Goal: Task Accomplishment & Management: Use online tool/utility

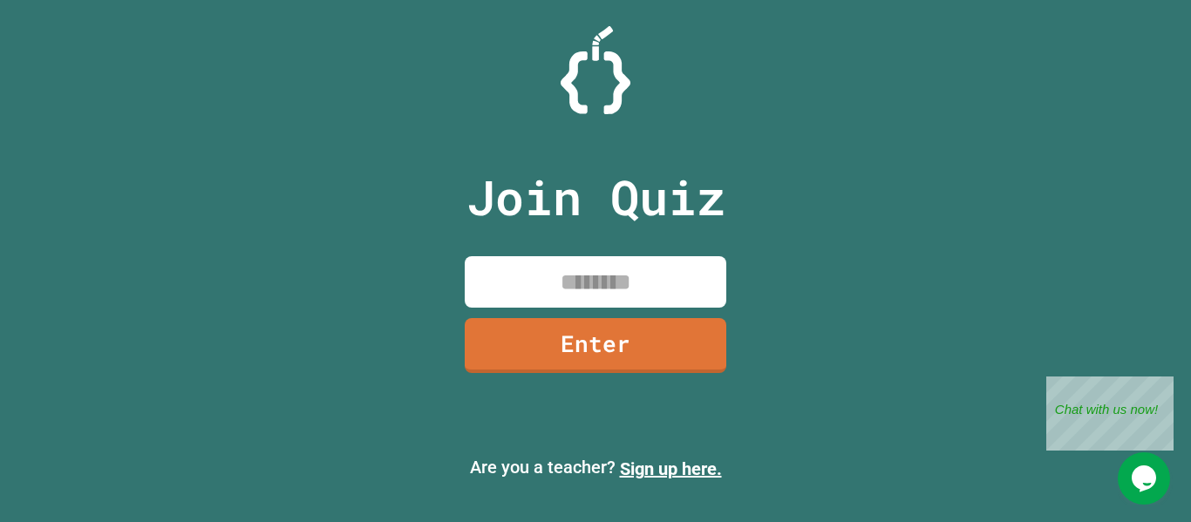
click at [647, 289] on input at bounding box center [596, 281] width 262 height 51
type input "********"
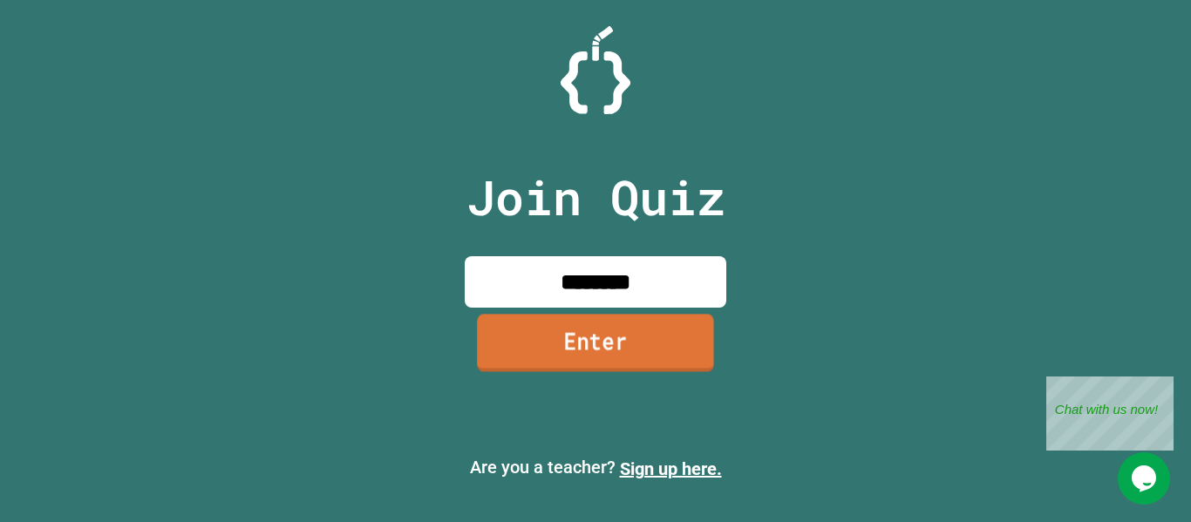
click at [621, 329] on link "Enter" at bounding box center [595, 343] width 237 height 58
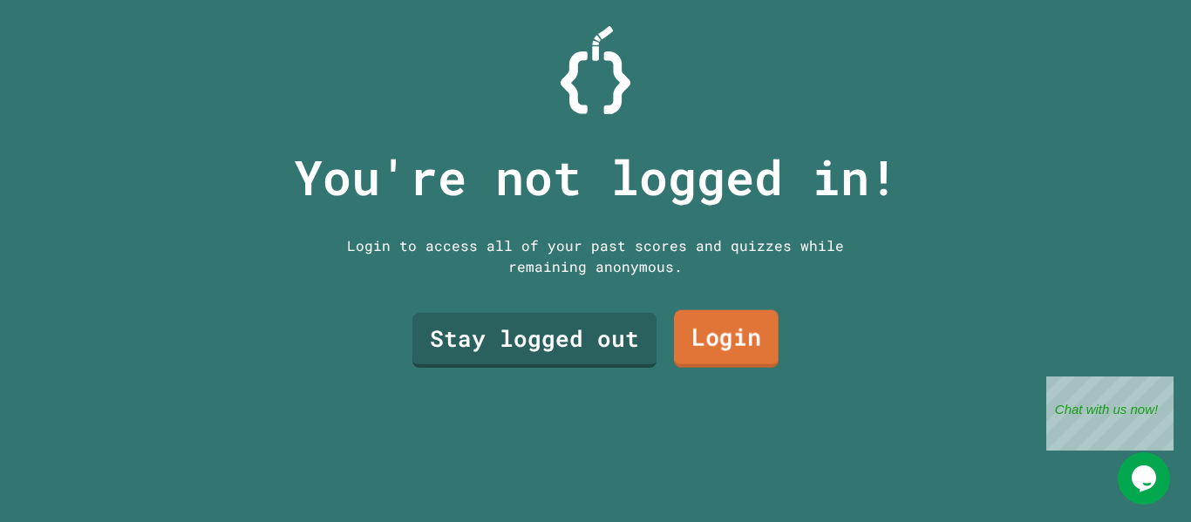
click at [716, 319] on link "Login" at bounding box center [726, 339] width 105 height 58
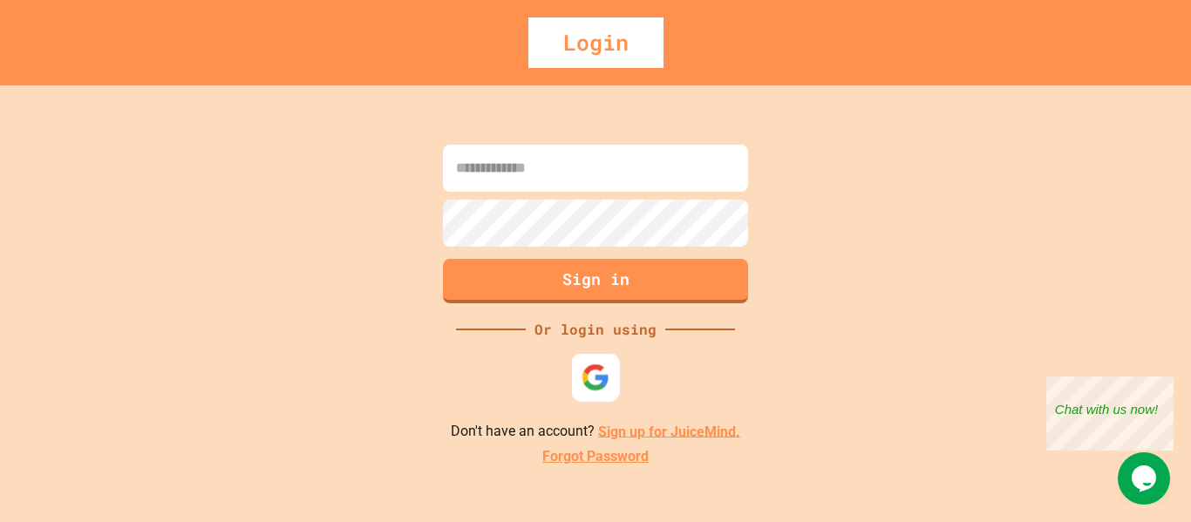
click at [598, 391] on img at bounding box center [596, 377] width 29 height 29
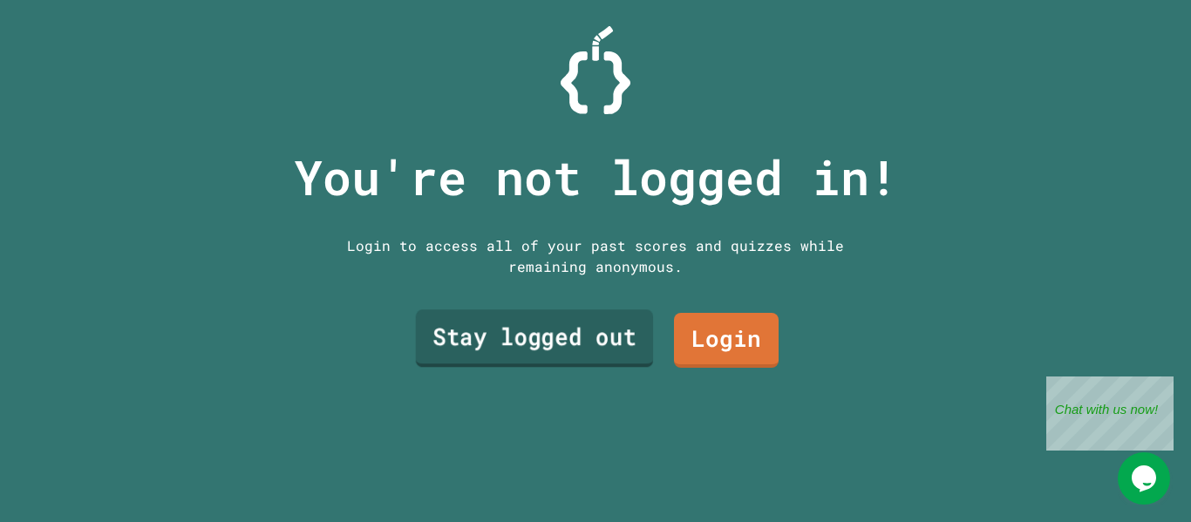
click at [567, 341] on link "Stay logged out" at bounding box center [535, 339] width 238 height 58
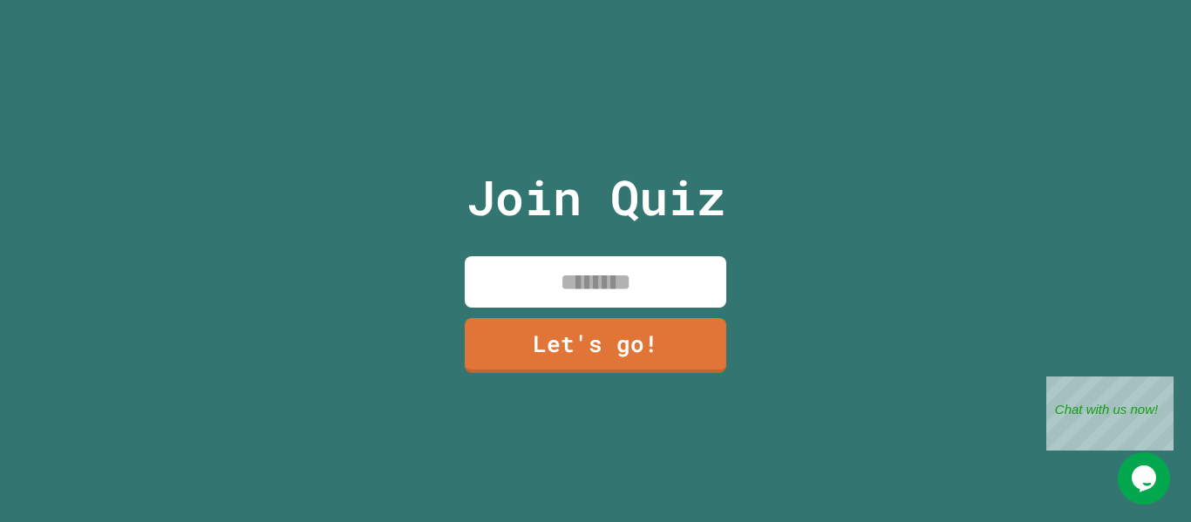
click at [613, 277] on input at bounding box center [596, 281] width 262 height 51
type input "******"
click at [596, 337] on link "Let's go!" at bounding box center [595, 344] width 254 height 58
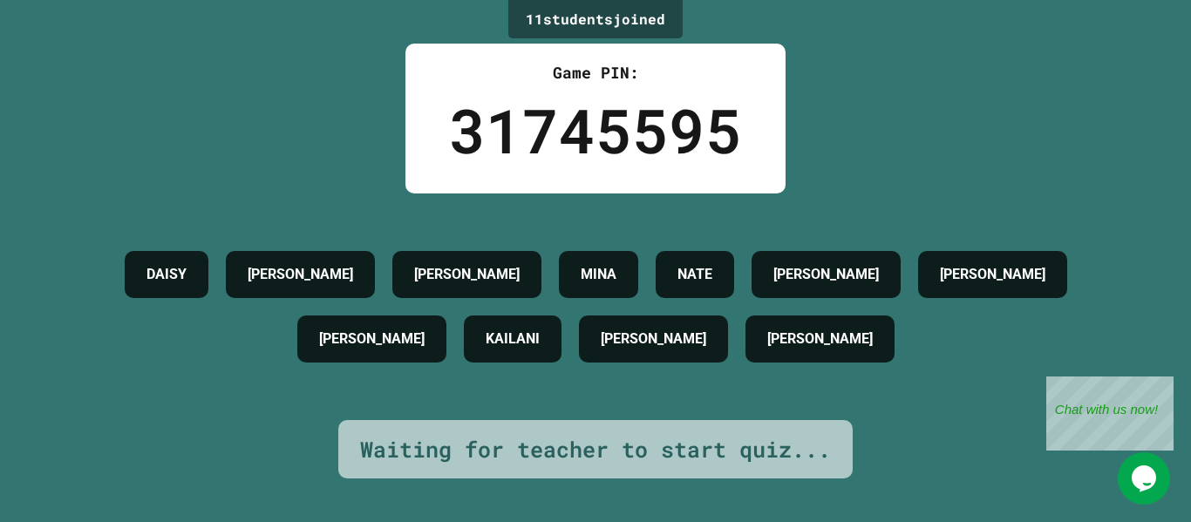
click at [873, 350] on h4 "[PERSON_NAME]" at bounding box center [819, 339] width 105 height 21
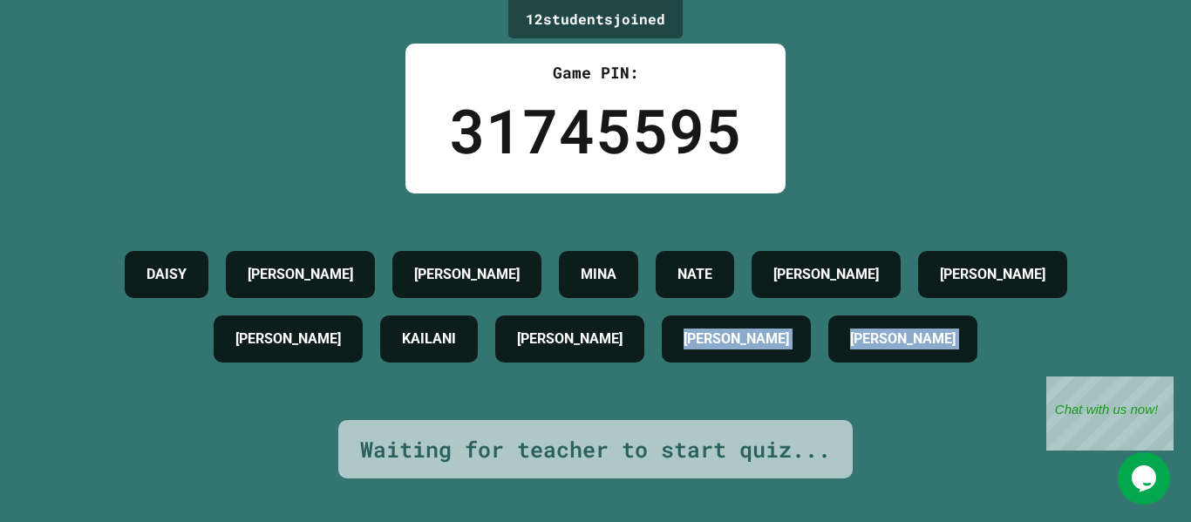
click at [884, 357] on div "[PERSON_NAME]" at bounding box center [902, 339] width 149 height 47
drag, startPoint x: 884, startPoint y: 357, endPoint x: 937, endPoint y: 436, distance: 94.8
click at [937, 436] on div "12 student s joined Game PIN: 31745595 [PERSON_NAME] [PERSON_NAME] [PERSON_NAME…" at bounding box center [595, 261] width 1191 height 522
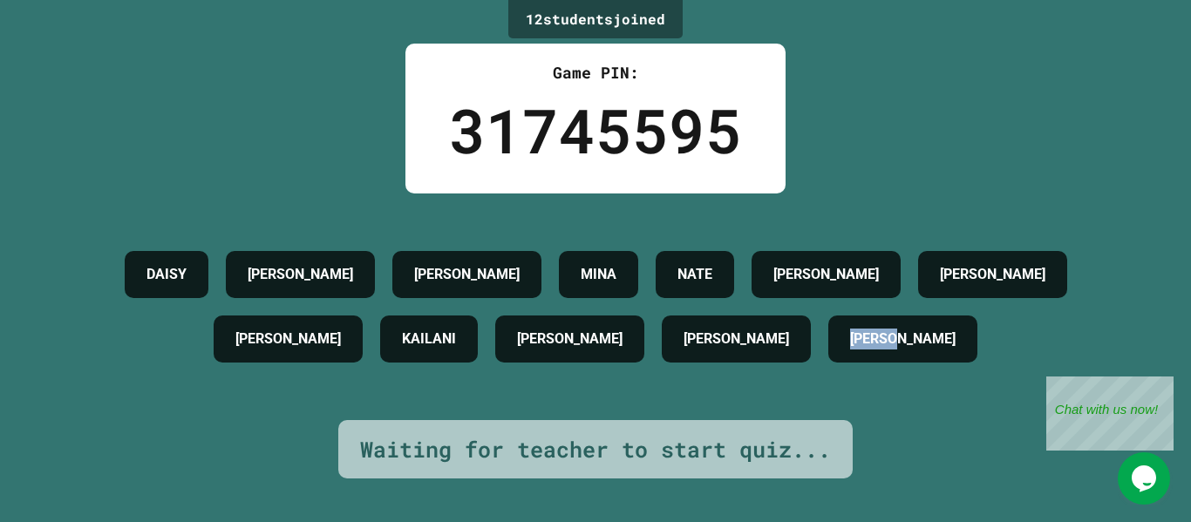
click at [937, 436] on div "12 student s joined Game PIN: 31745595 [PERSON_NAME] [PERSON_NAME] [PERSON_NAME…" at bounding box center [595, 261] width 1191 height 522
click at [752, 343] on h4 "[PERSON_NAME]" at bounding box center [736, 339] width 105 height 21
drag, startPoint x: 752, startPoint y: 343, endPoint x: 663, endPoint y: 303, distance: 96.8
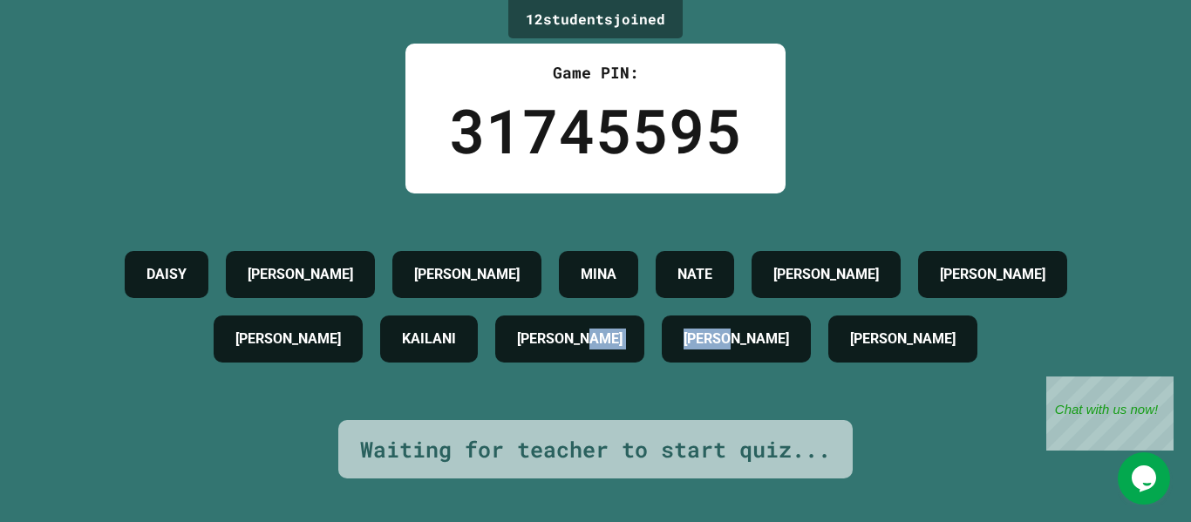
click at [663, 303] on div "[PERSON_NAME] [PERSON_NAME] [PERSON_NAME] [PERSON_NAME] [PERSON_NAME] [PERSON_N…" at bounding box center [596, 306] width 1104 height 129
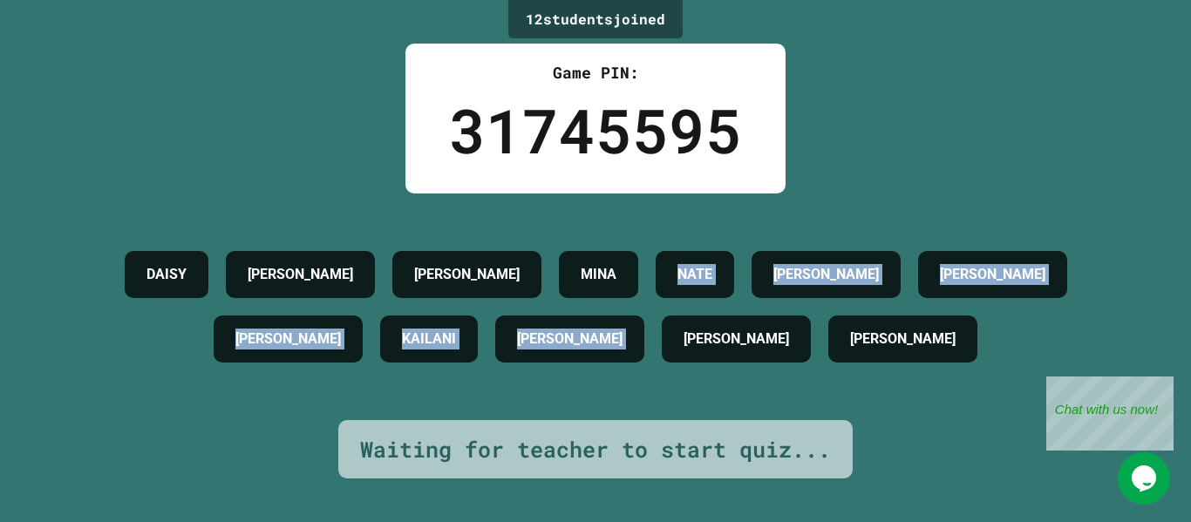
drag, startPoint x: 663, startPoint y: 303, endPoint x: 700, endPoint y: 246, distance: 67.5
click at [700, 246] on div "[PERSON_NAME] [PERSON_NAME] [PERSON_NAME] [PERSON_NAME] [PERSON_NAME] [PERSON_N…" at bounding box center [596, 306] width 1104 height 129
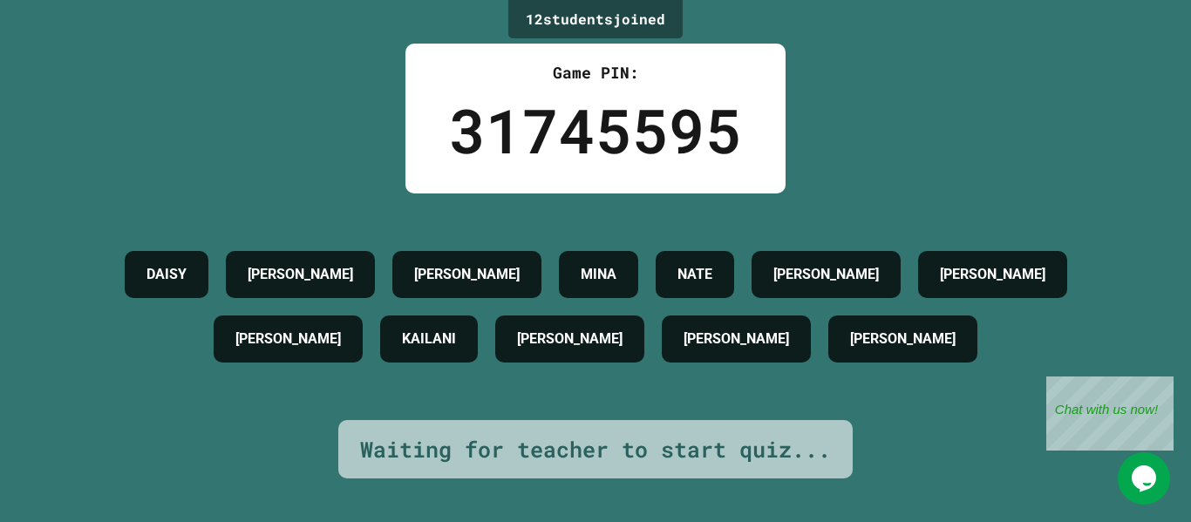
click at [945, 437] on div "12 student s joined Game PIN: 31745595 [PERSON_NAME] [PERSON_NAME] [PERSON_NAME…" at bounding box center [595, 261] width 1191 height 522
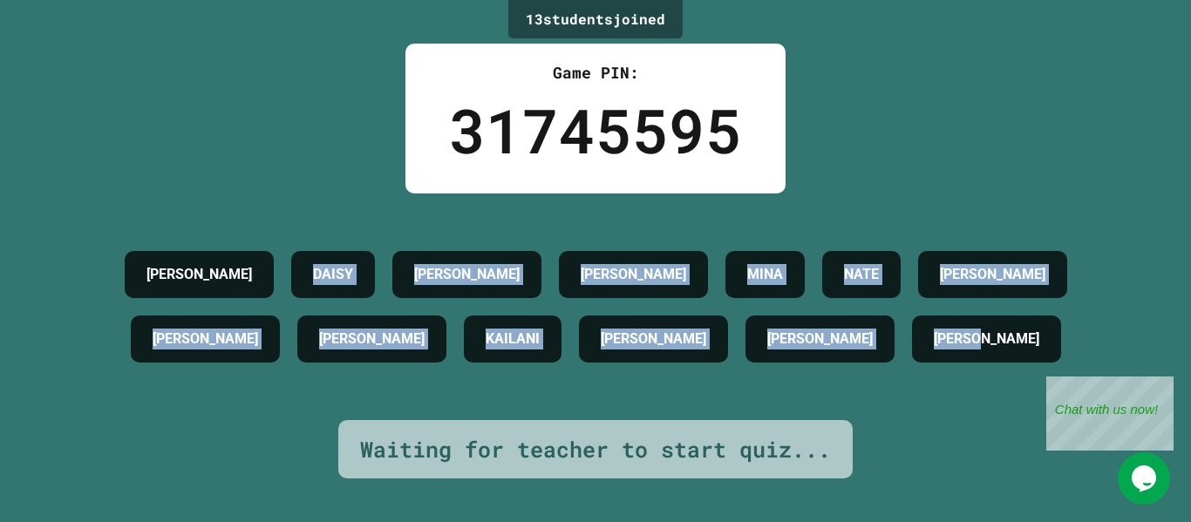
drag, startPoint x: 126, startPoint y: 268, endPoint x: 1095, endPoint y: 334, distance: 970.9
click at [1095, 334] on div "[PERSON_NAME] [PERSON_NAME] [PERSON_NAME] [PERSON_NAME] [PERSON_NAME] [PERSON_N…" at bounding box center [596, 306] width 1104 height 129
drag, startPoint x: 108, startPoint y: 248, endPoint x: 1076, endPoint y: 354, distance: 973.6
click at [1076, 354] on div "[PERSON_NAME] [PERSON_NAME] [PERSON_NAME] [PERSON_NAME] [PERSON_NAME] [PERSON_N…" at bounding box center [596, 306] width 1104 height 129
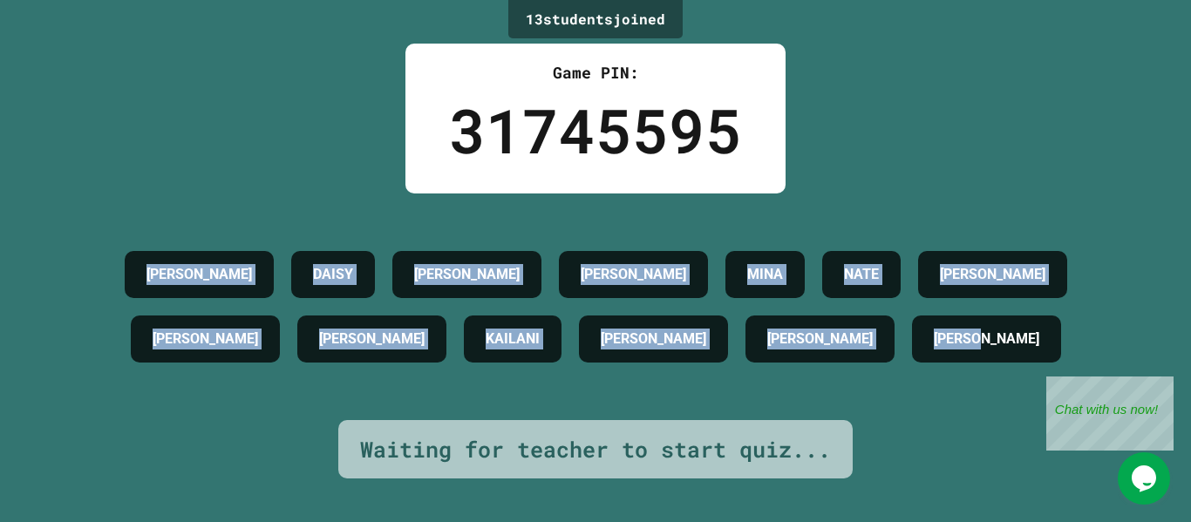
click at [1118, 346] on div "[PERSON_NAME] [PERSON_NAME] [PERSON_NAME] [PERSON_NAME] [PERSON_NAME] [PERSON_N…" at bounding box center [596, 306] width 1104 height 129
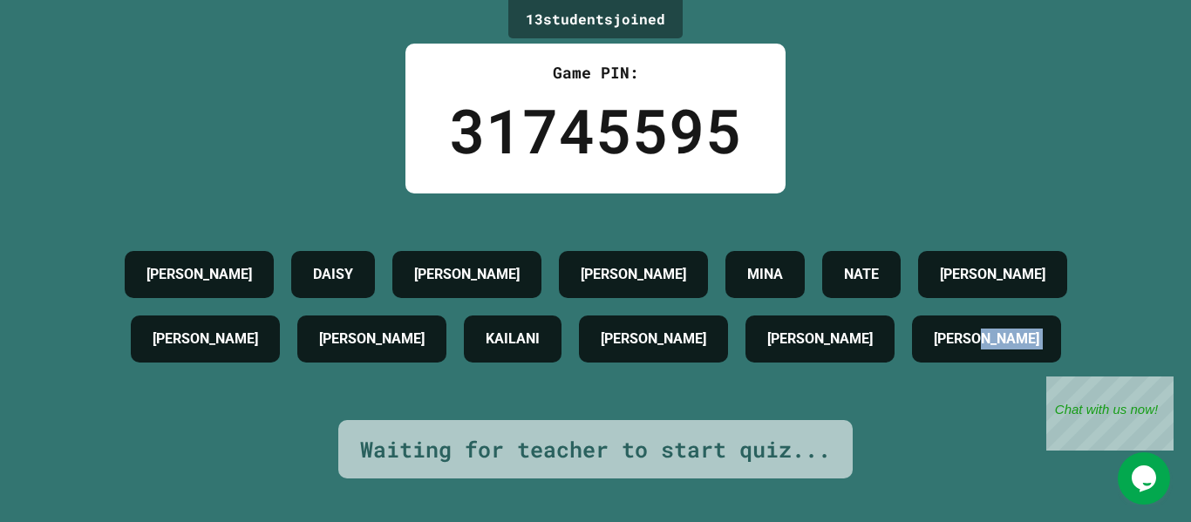
click at [1118, 346] on div "[PERSON_NAME] [PERSON_NAME] [PERSON_NAME] [PERSON_NAME] [PERSON_NAME] [PERSON_N…" at bounding box center [596, 306] width 1104 height 129
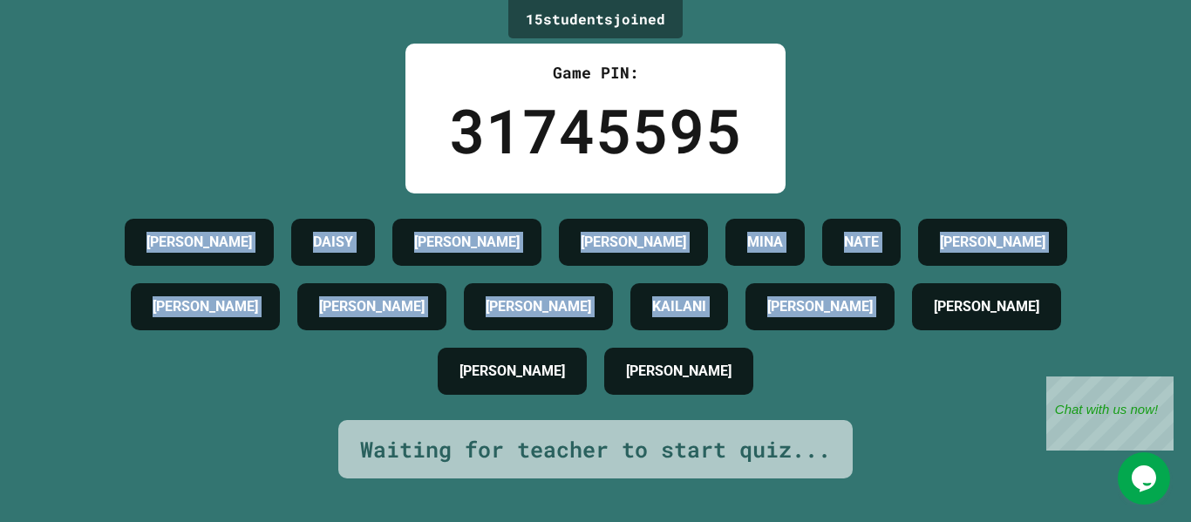
drag, startPoint x: 123, startPoint y: 213, endPoint x: 936, endPoint y: 390, distance: 832.5
click at [936, 390] on div "[PERSON_NAME] [PERSON_NAME] [PERSON_NAME] [PERSON_NAME] [PERSON_NAME] [PERSON_N…" at bounding box center [596, 307] width 1104 height 194
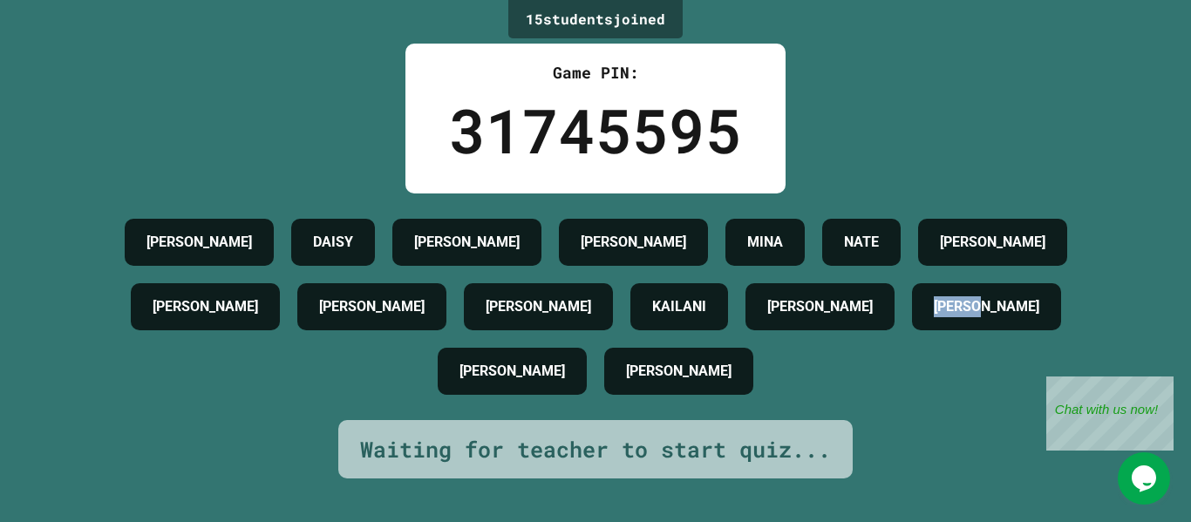
click at [936, 390] on div "[PERSON_NAME] [PERSON_NAME] [PERSON_NAME] [PERSON_NAME] [PERSON_NAME] [PERSON_N…" at bounding box center [596, 307] width 1104 height 194
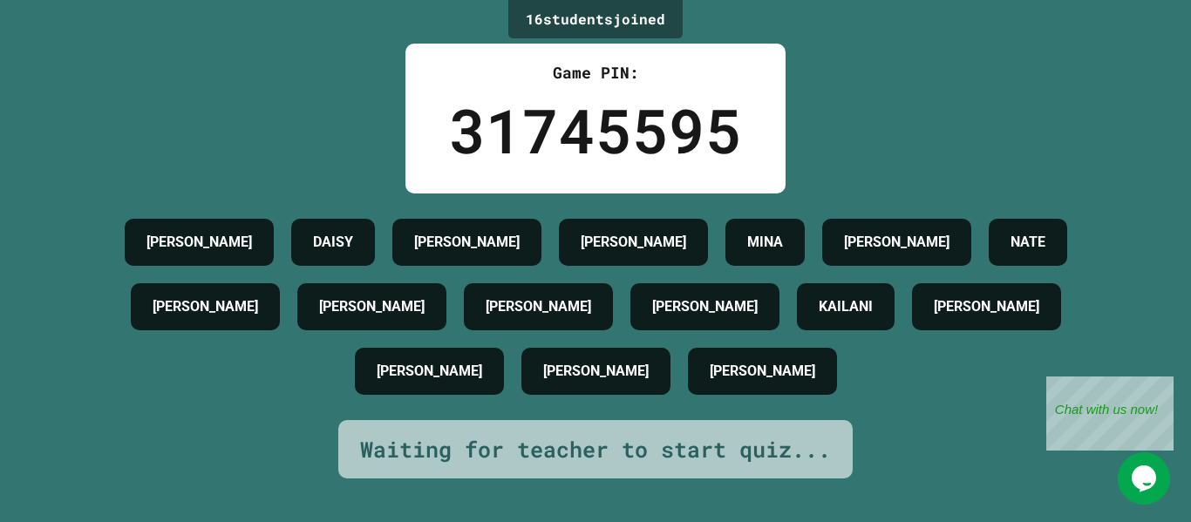
click at [936, 390] on div "[PERSON_NAME] [PERSON_NAME] [PERSON_NAME] [PERSON_NAME] [PERSON_NAME] [PERSON_N…" at bounding box center [596, 307] width 1104 height 194
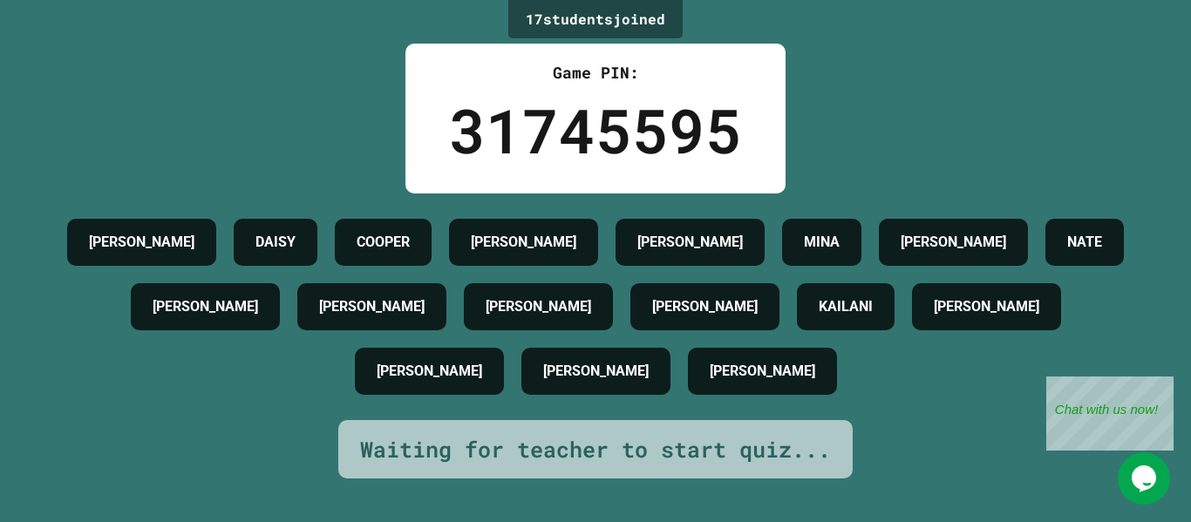
click at [936, 390] on div "[PERSON_NAME] [PERSON_NAME] [PERSON_NAME] [PERSON_NAME] [PERSON_NAME] [PERSON_N…" at bounding box center [596, 307] width 1104 height 194
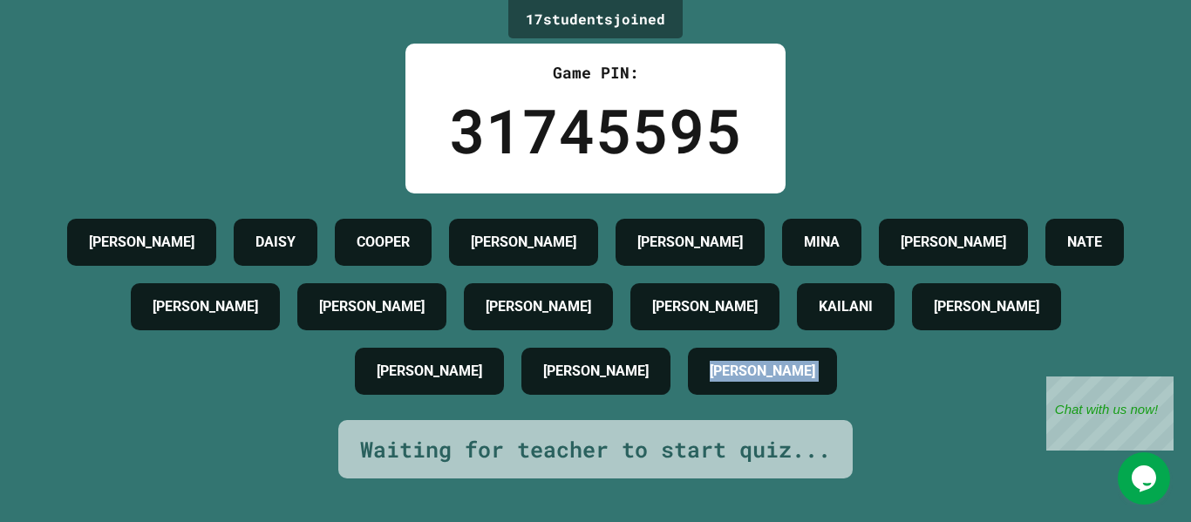
click at [936, 390] on div "[PERSON_NAME] [PERSON_NAME] [PERSON_NAME] [PERSON_NAME] [PERSON_NAME] [PERSON_N…" at bounding box center [596, 307] width 1104 height 194
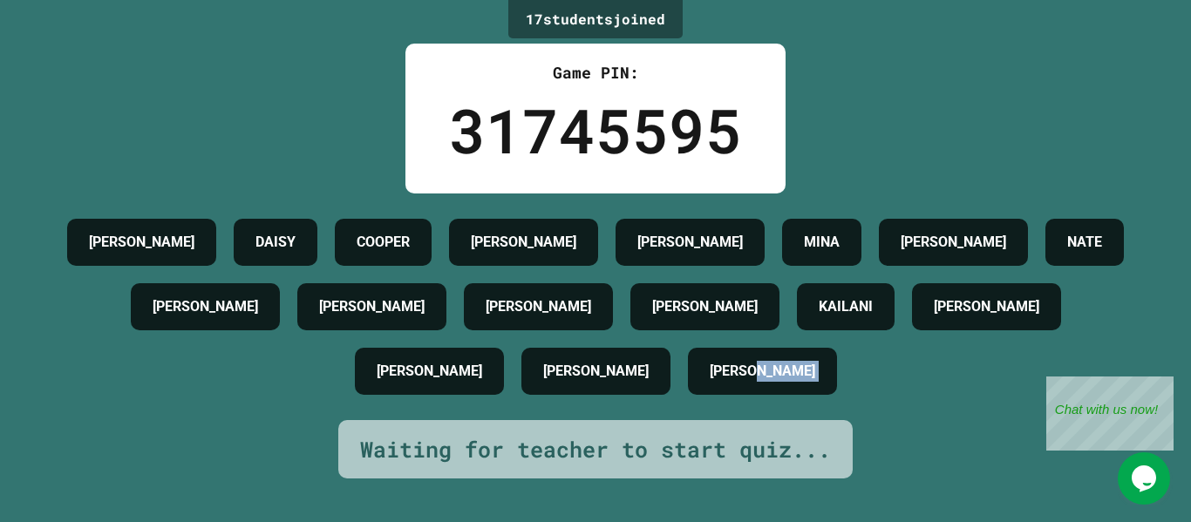
click at [936, 390] on div "[PERSON_NAME] [PERSON_NAME] [PERSON_NAME] [PERSON_NAME] [PERSON_NAME] [PERSON_N…" at bounding box center [596, 307] width 1104 height 194
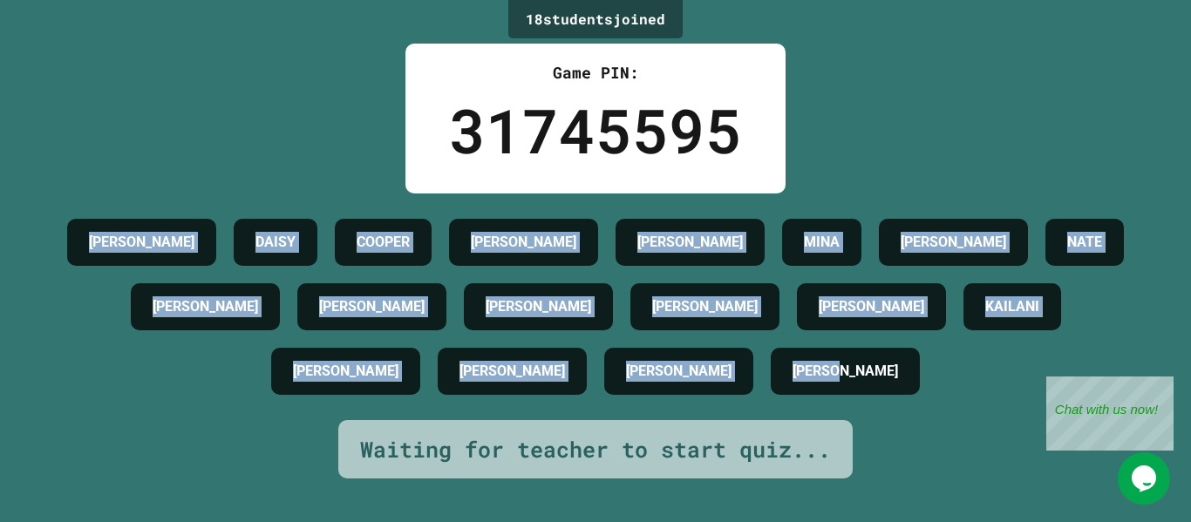
drag, startPoint x: 120, startPoint y: 191, endPoint x: 901, endPoint y: 456, distance: 824.9
click at [901, 456] on div "18 student s joined Game PIN: 31745595 [PERSON_NAME] [PERSON_NAME] [PERSON_NAME…" at bounding box center [595, 261] width 1191 height 522
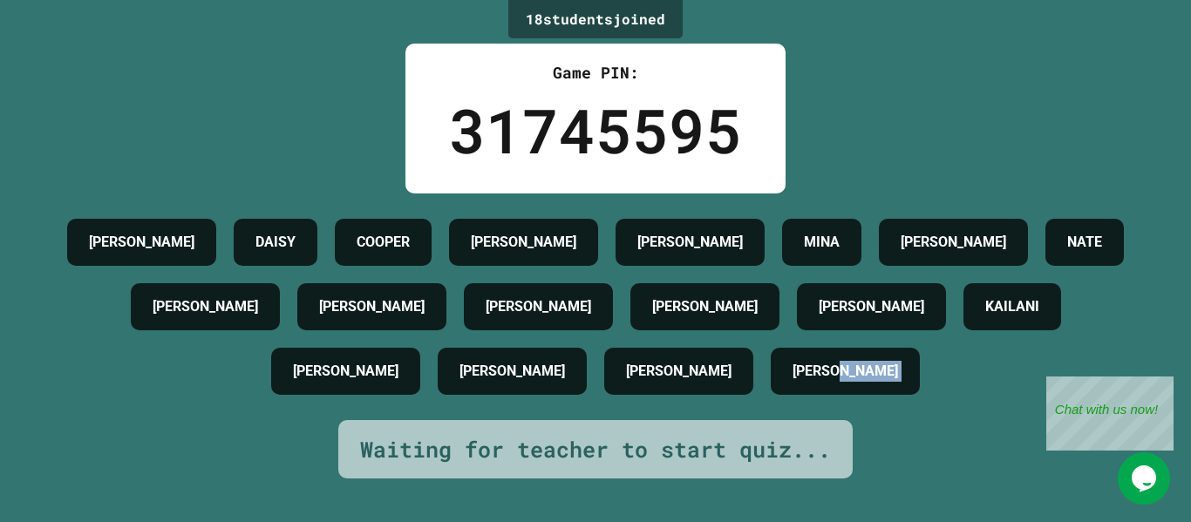
click at [901, 456] on div "18 student s joined Game PIN: 31745595 [PERSON_NAME] [PERSON_NAME] [PERSON_NAME…" at bounding box center [595, 261] width 1191 height 522
click at [100, 212] on div "[PERSON_NAME] [PERSON_NAME] [PERSON_NAME] [PERSON_NAME] [PERSON_NAME] [PERSON_N…" at bounding box center [596, 307] width 1104 height 194
click at [956, 357] on div "[PERSON_NAME] [PERSON_NAME] [PERSON_NAME] [PERSON_NAME] [PERSON_NAME] [PERSON_N…" at bounding box center [596, 307] width 1104 height 194
click at [105, 210] on div "[PERSON_NAME] [PERSON_NAME] [PERSON_NAME] [PERSON_NAME] [PERSON_NAME] [PERSON_N…" at bounding box center [596, 307] width 1104 height 194
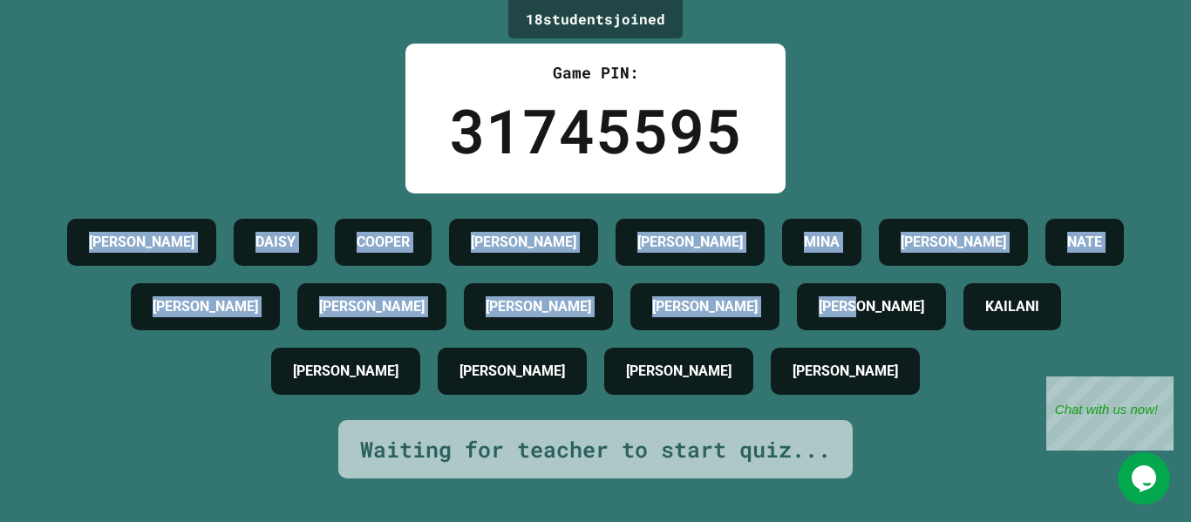
drag, startPoint x: 105, startPoint y: 196, endPoint x: 866, endPoint y: 343, distance: 775.1
click at [866, 343] on div "[PERSON_NAME] [PERSON_NAME] [PERSON_NAME] [PERSON_NAME] [PERSON_NAME] [PERSON_N…" at bounding box center [596, 307] width 1104 height 194
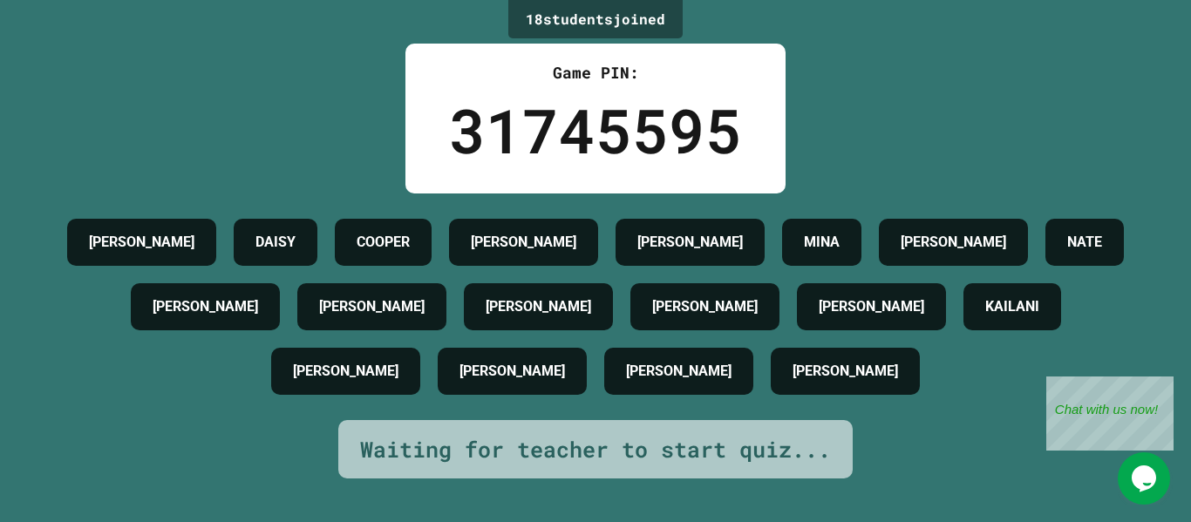
click at [968, 404] on div "[PERSON_NAME] [PERSON_NAME] [PERSON_NAME] [PERSON_NAME] [PERSON_NAME] [PERSON_N…" at bounding box center [596, 307] width 1104 height 194
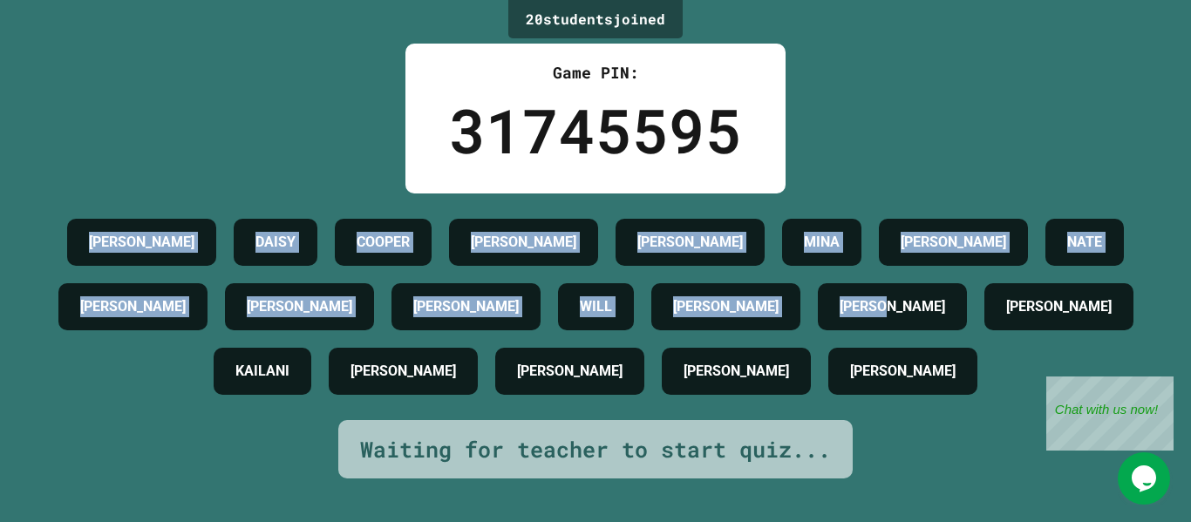
drag, startPoint x: 93, startPoint y: 194, endPoint x: 1154, endPoint y: 373, distance: 1076.0
click at [1154, 373] on div "20 student s joined Game PIN: 31745595 [PERSON_NAME] [PERSON_NAME] [PERSON_NAME…" at bounding box center [595, 261] width 1191 height 522
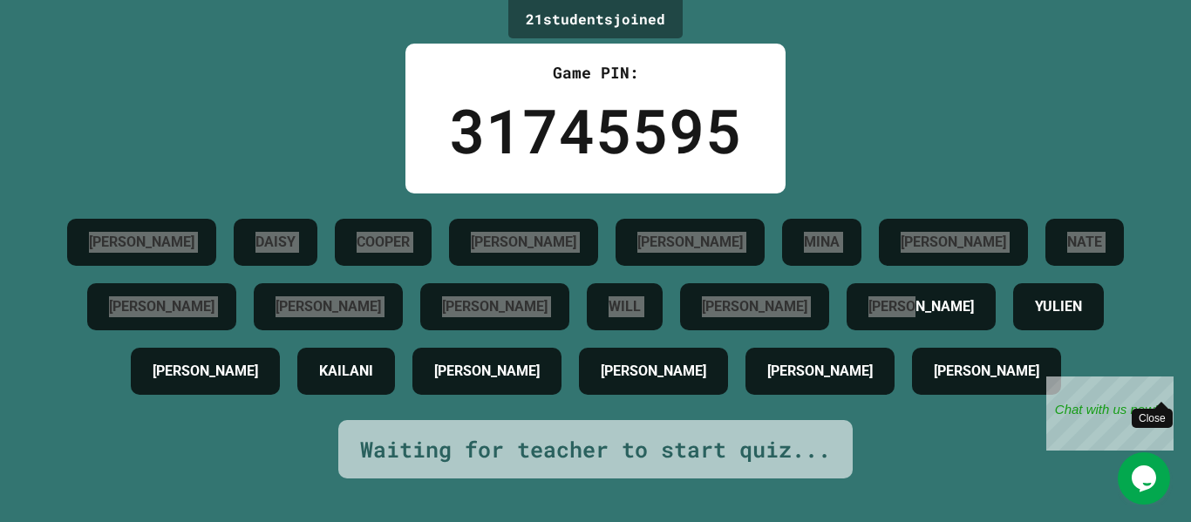
click at [1162, 384] on div "Close" at bounding box center [1161, 388] width 22 height 22
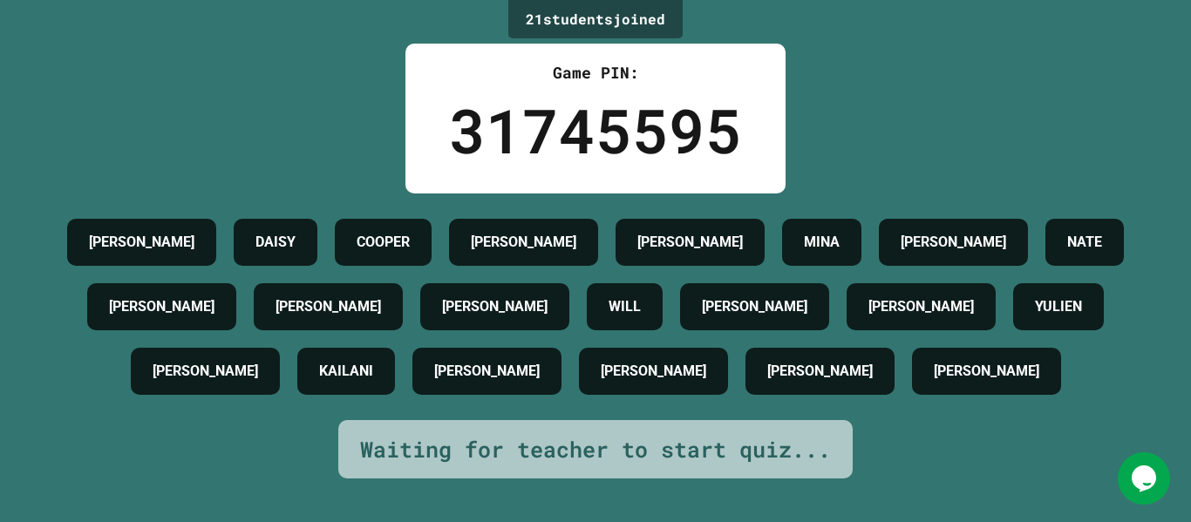
click at [1060, 404] on div "[PERSON_NAME] [PERSON_NAME] [PERSON_NAME] [PERSON_NAME] [PERSON_NAME] [PERSON_N…" at bounding box center [596, 307] width 1104 height 194
click at [1128, 466] on div "Opens Chat This icon Opens the chat window." at bounding box center [1144, 479] width 52 height 28
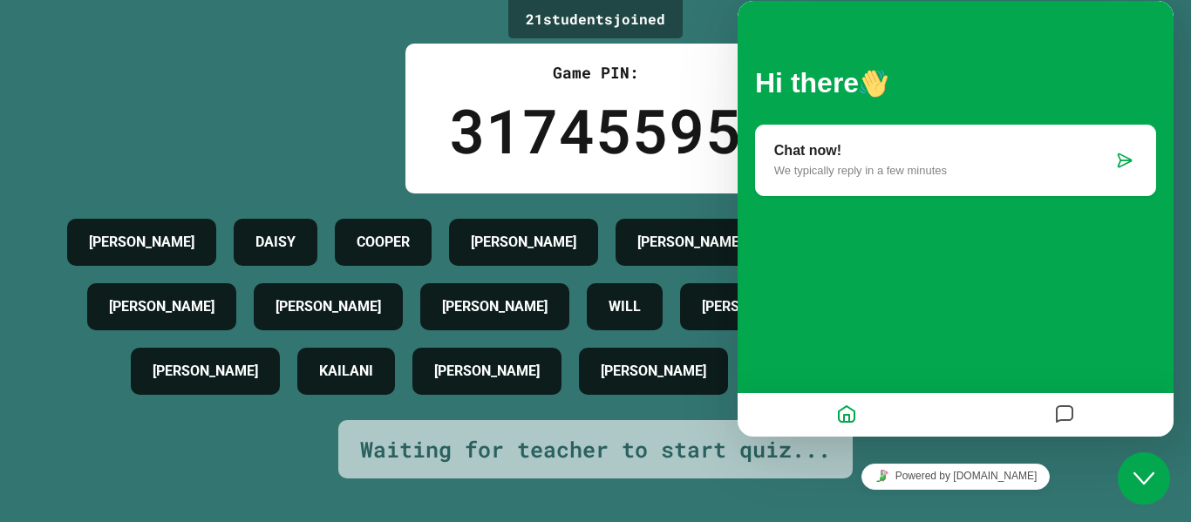
click at [770, 473] on div "Powered by [DOMAIN_NAME]" at bounding box center [956, 476] width 436 height 39
click at [1142, 473] on icon "Close Chat This icon closes the chat window." at bounding box center [1143, 478] width 21 height 21
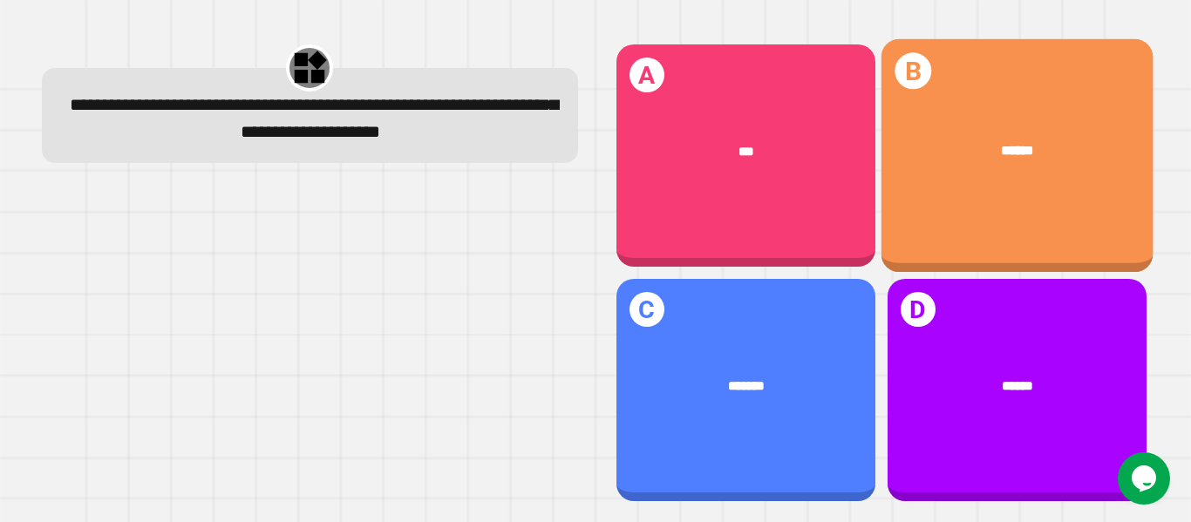
click at [962, 187] on div "B ******" at bounding box center [1017, 156] width 272 height 234
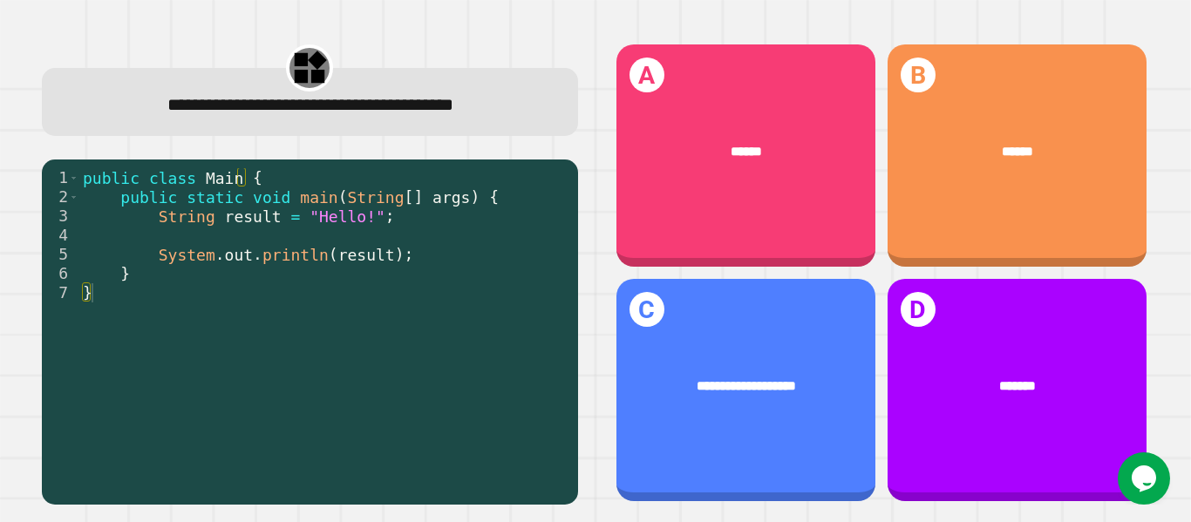
click at [582, 308] on div "**********" at bounding box center [310, 273] width 572 height 499
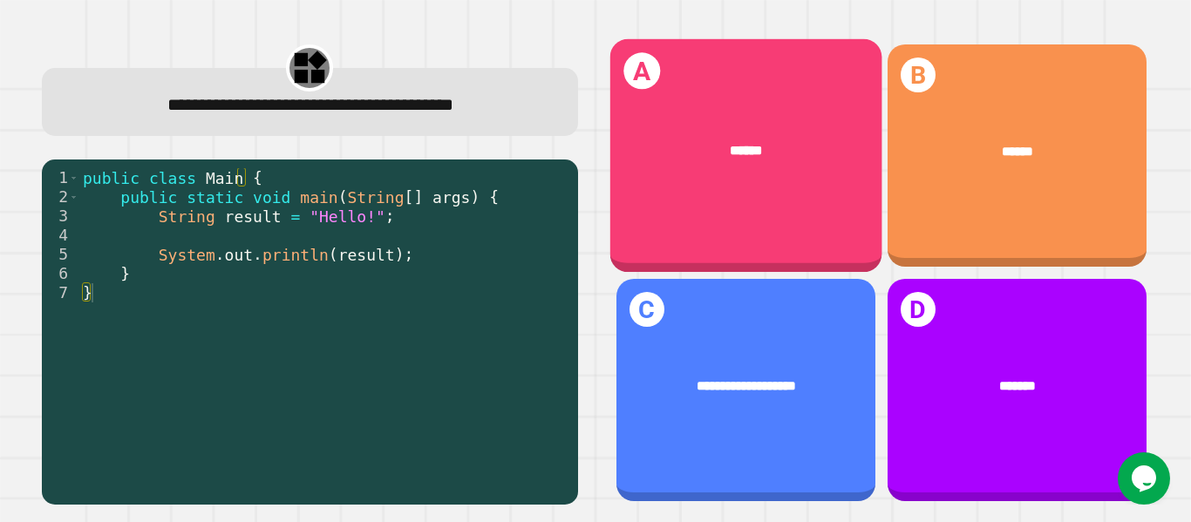
click at [670, 176] on div "******" at bounding box center [745, 151] width 272 height 76
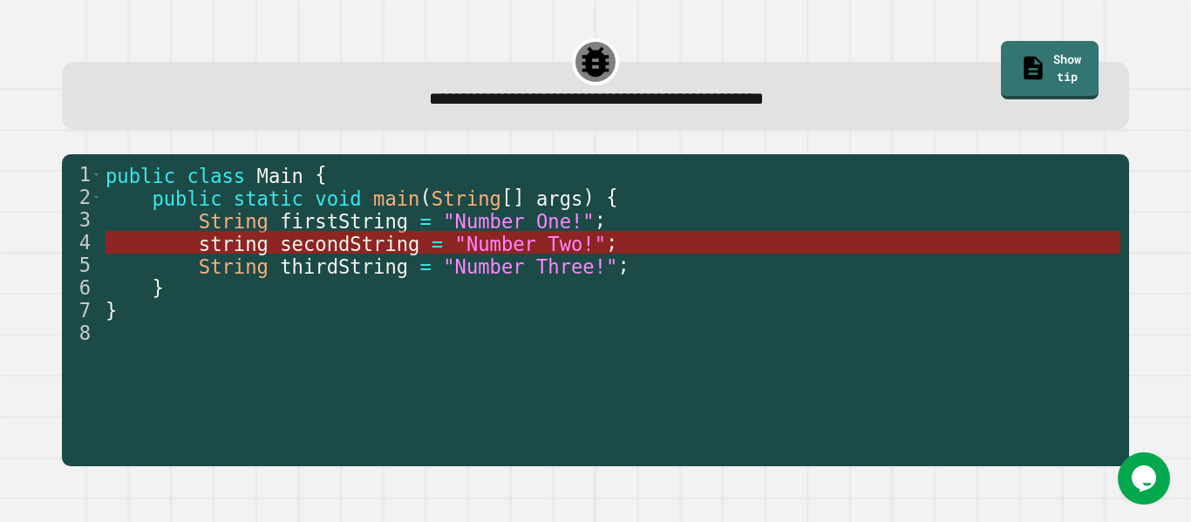
click at [361, 243] on span "secondString" at bounding box center [349, 243] width 139 height 23
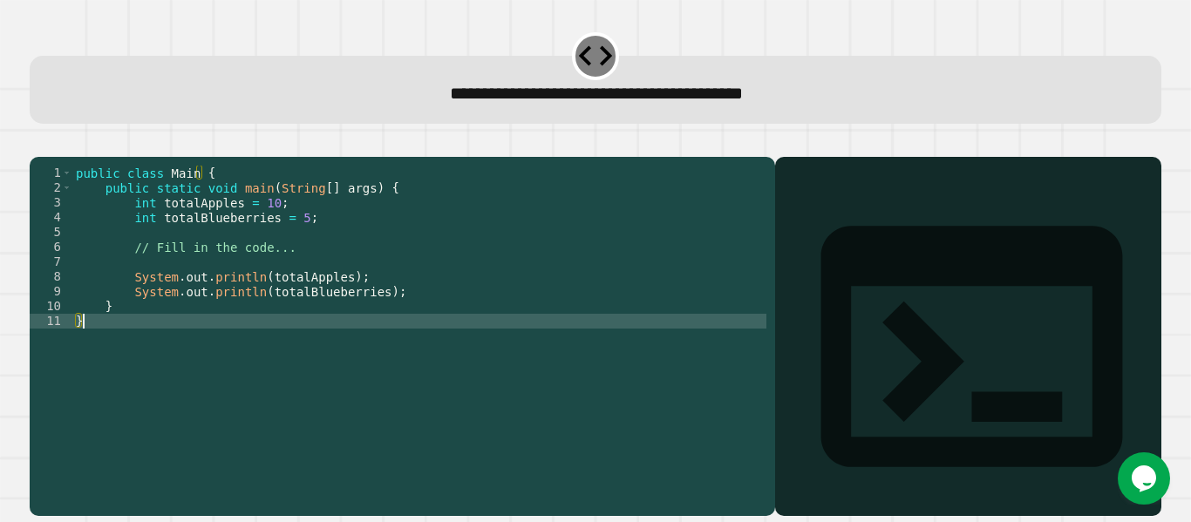
click at [274, 344] on div "public class Main { public static void main ( String [ ] args ) { int totalAppl…" at bounding box center [419, 321] width 694 height 311
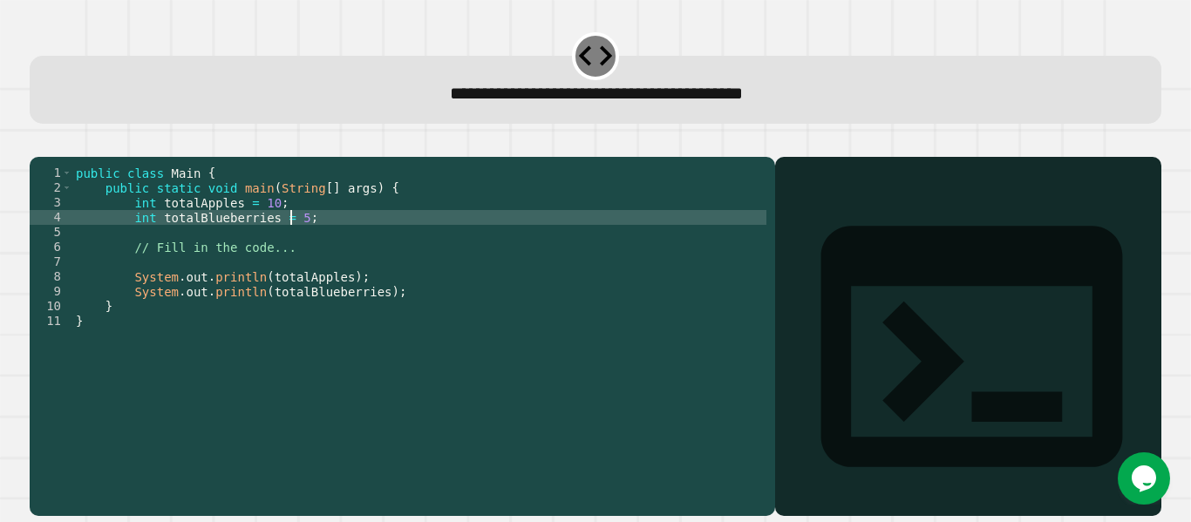
click at [290, 245] on div "public class Main { public static void main ( String [ ] args ) { int totalAppl…" at bounding box center [419, 321] width 694 height 311
click at [276, 286] on div "public class Main { public static void main ( String [ ] args ) { int totalAppl…" at bounding box center [419, 321] width 694 height 311
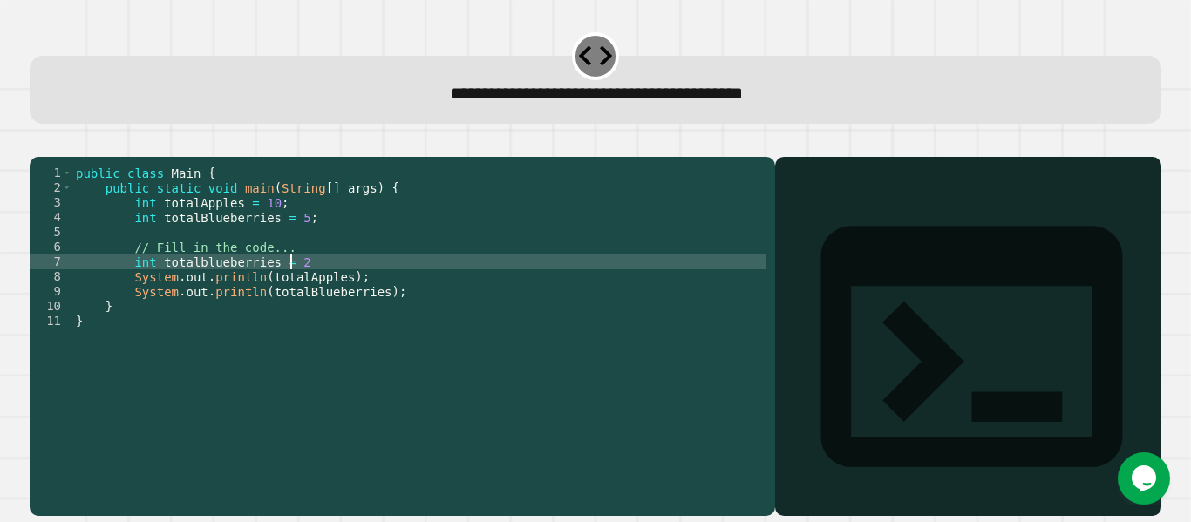
scroll to position [0, 15]
type textarea "**********"
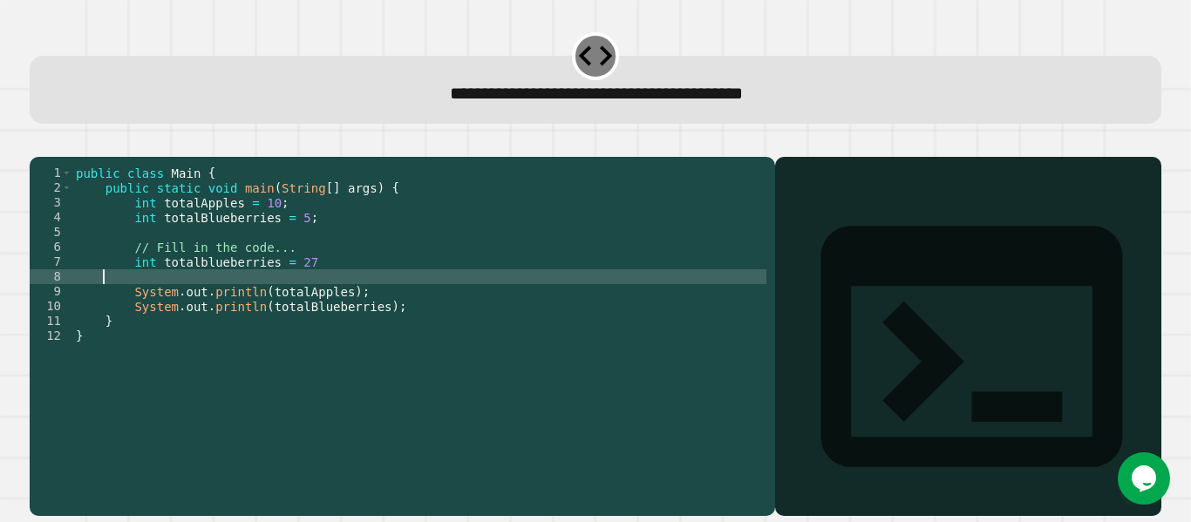
scroll to position [0, 0]
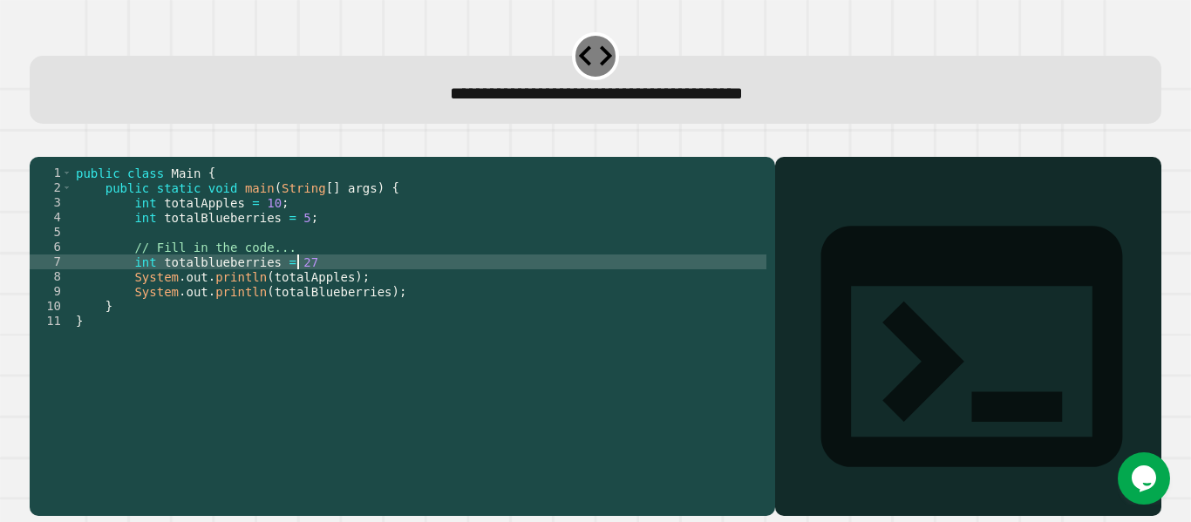
click at [848, 423] on div at bounding box center [968, 361] width 369 height 309
click at [38, 143] on button "button" at bounding box center [38, 143] width 0 height 0
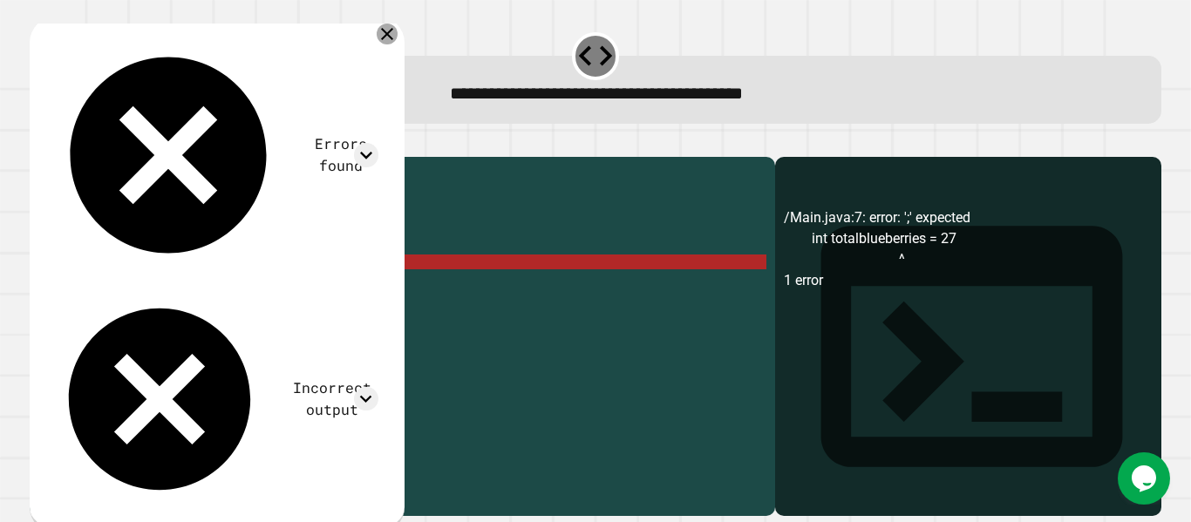
click at [398, 36] on icon at bounding box center [387, 34] width 21 height 21
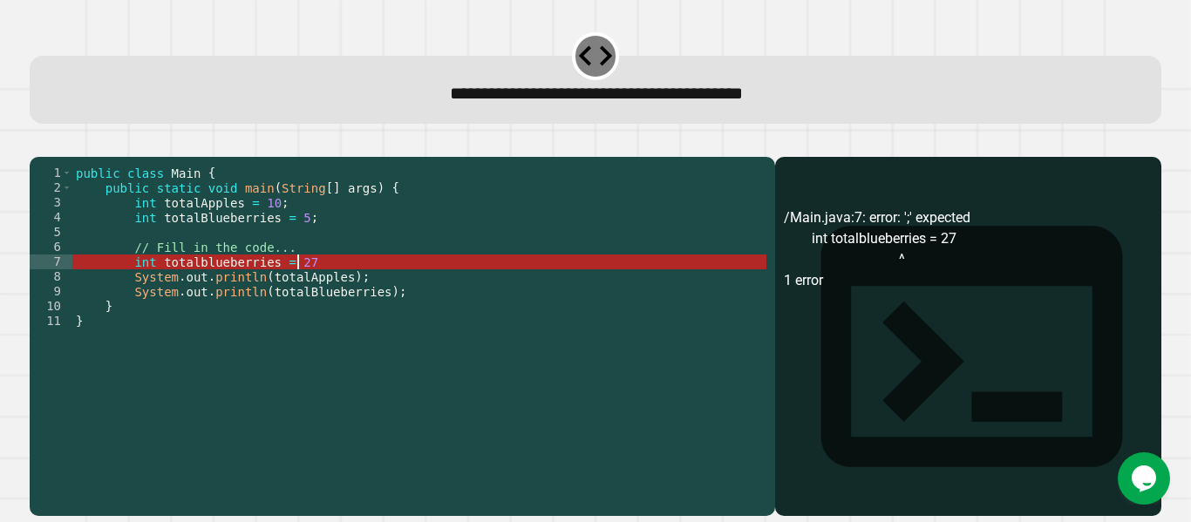
click at [343, 289] on div "public class Main { public static void main ( String [ ] args ) { int totalAppl…" at bounding box center [419, 321] width 694 height 311
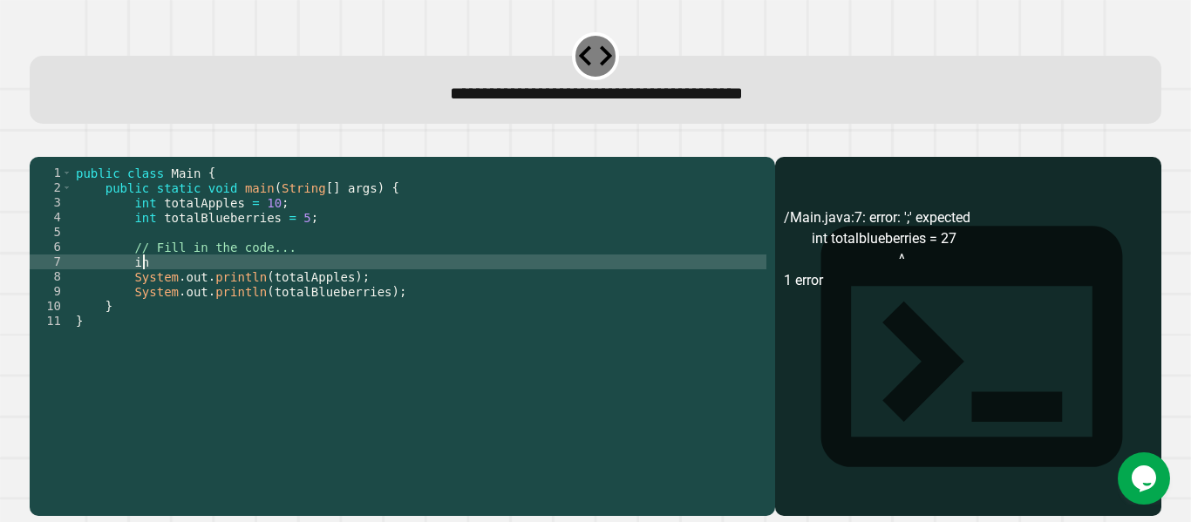
type textarea "*"
type textarea "**********"
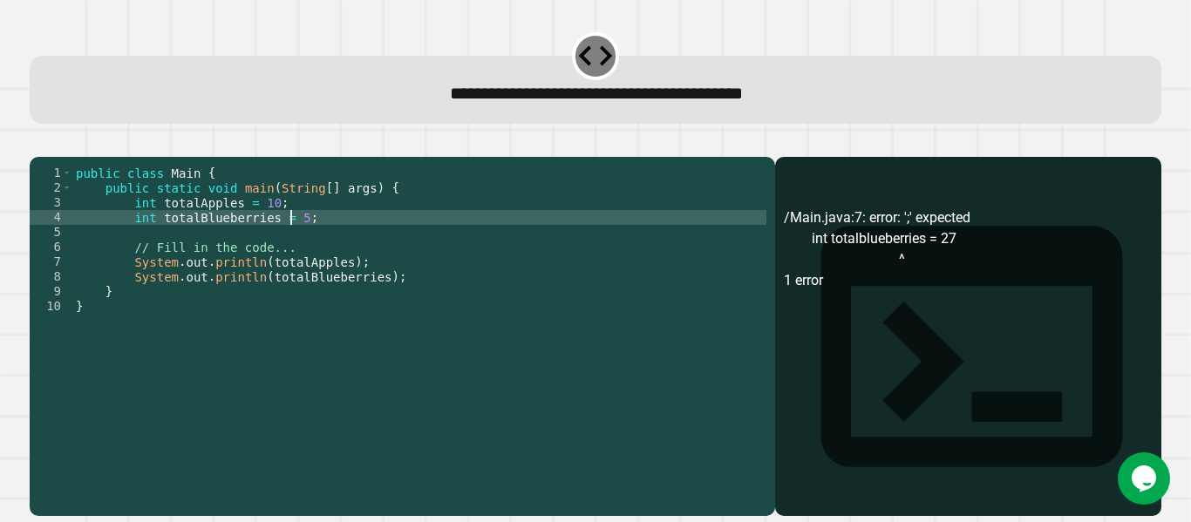
click at [292, 244] on div "public class Main { public static void main ( String [ ] args ) { int totalAppl…" at bounding box center [419, 321] width 694 height 311
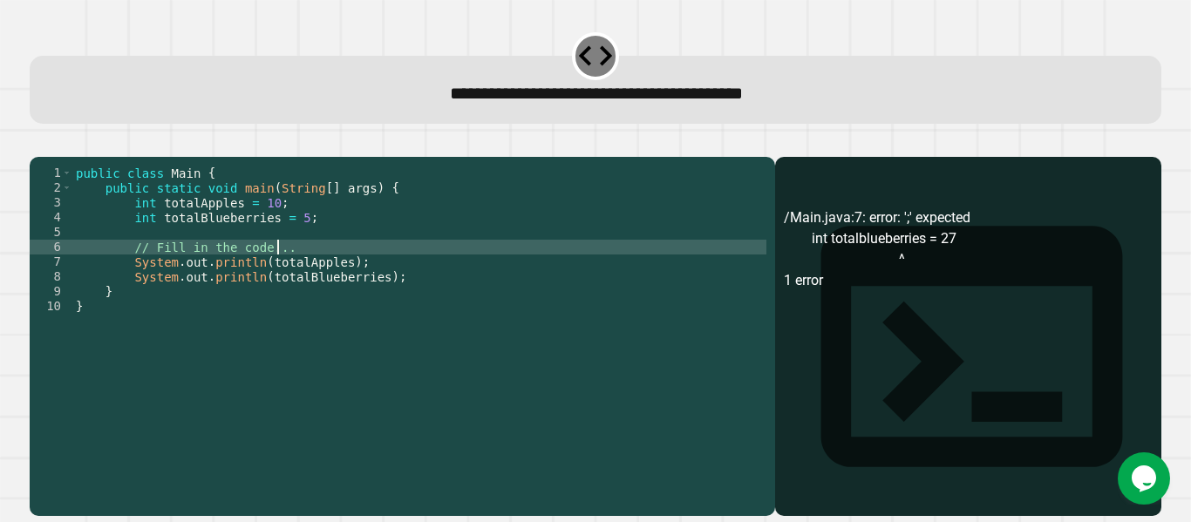
click at [295, 275] on div "public class Main { public static void main ( String [ ] args ) { int totalAppl…" at bounding box center [419, 321] width 694 height 311
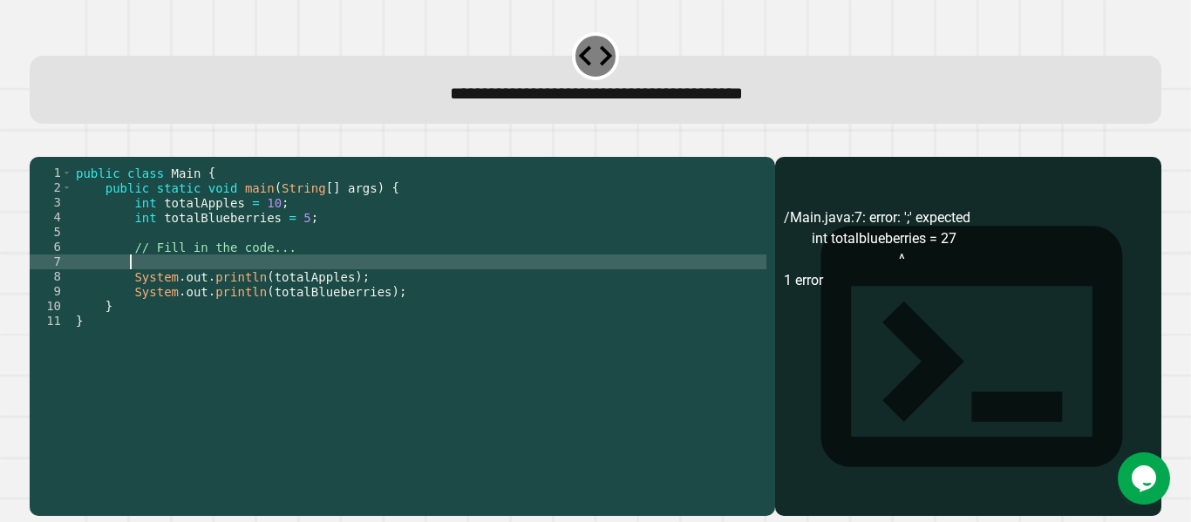
scroll to position [0, 3]
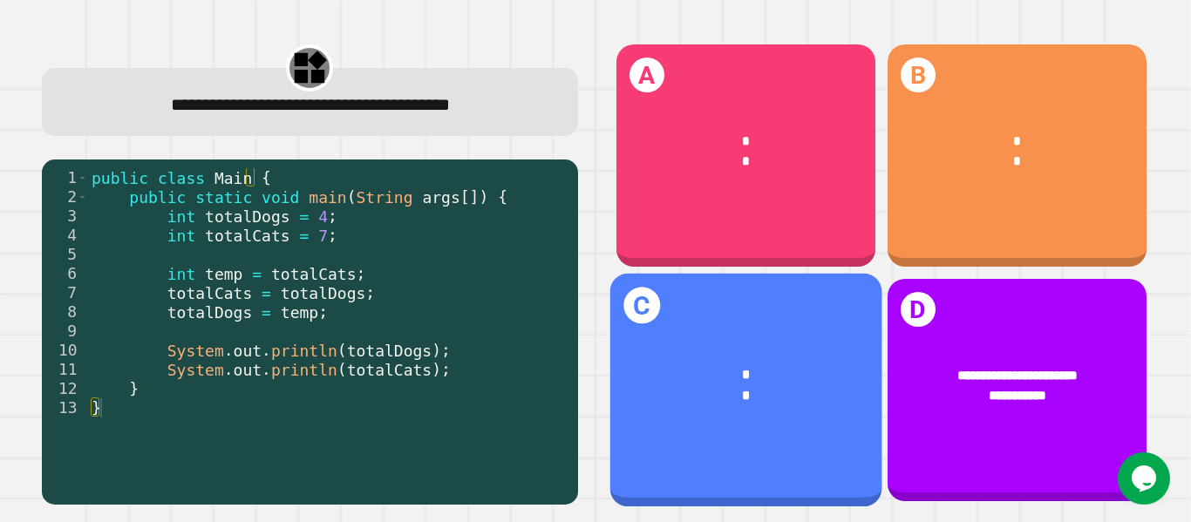
click at [782, 385] on div "*" at bounding box center [746, 395] width 216 height 21
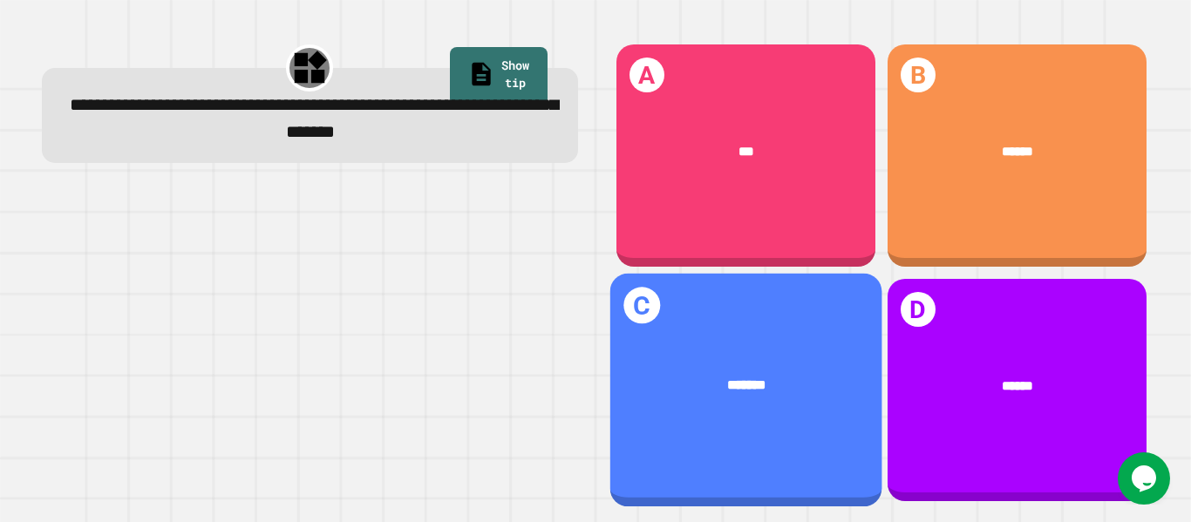
click at [787, 354] on div "*******" at bounding box center [745, 386] width 272 height 76
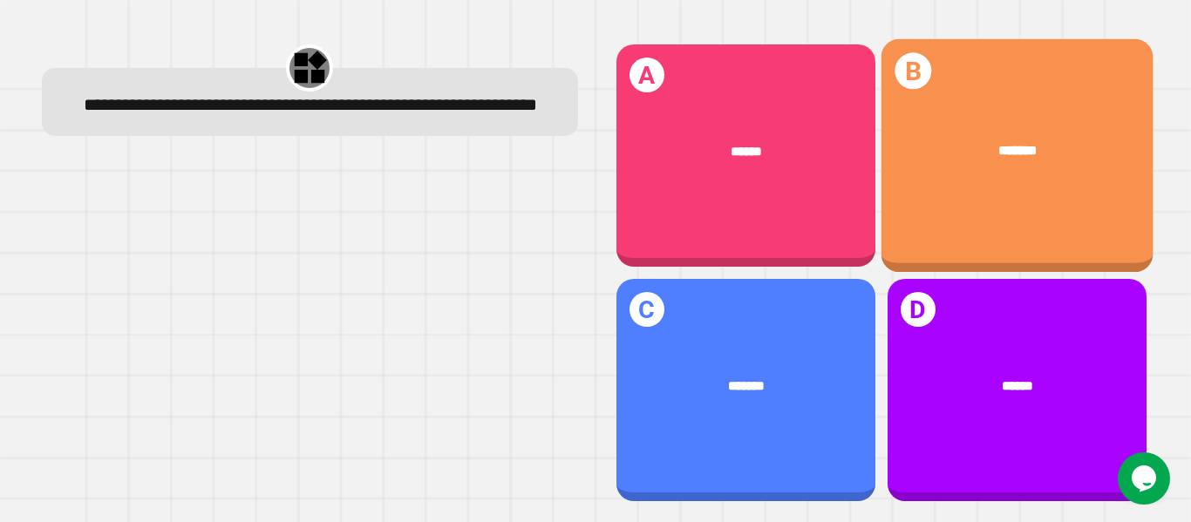
click at [893, 185] on div "B *******" at bounding box center [1017, 156] width 272 height 234
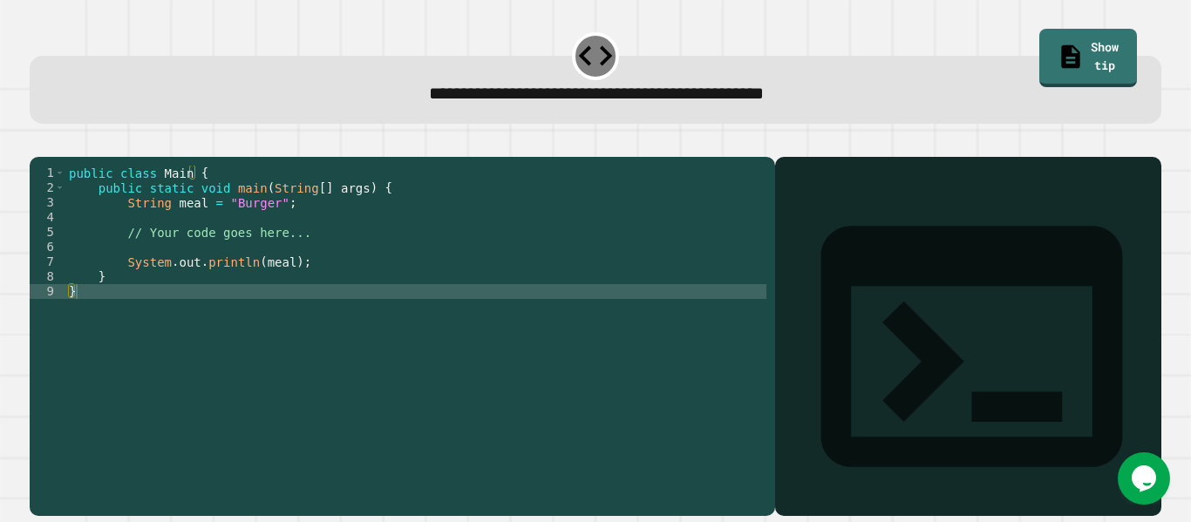
click at [216, 261] on div "public class Main { public static void main ( String [ ] args ) { String meal =…" at bounding box center [415, 321] width 701 height 311
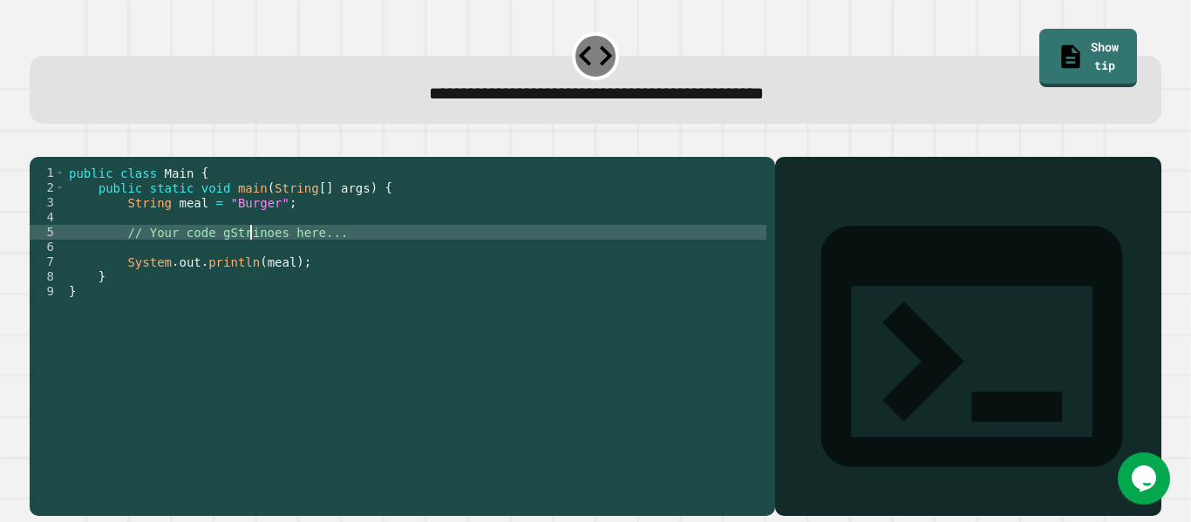
scroll to position [0, 14]
type textarea "*"
click at [279, 258] on div "public class Main { public static void main ( String [ ] args ) { String meal =…" at bounding box center [415, 321] width 701 height 311
type textarea "**********"
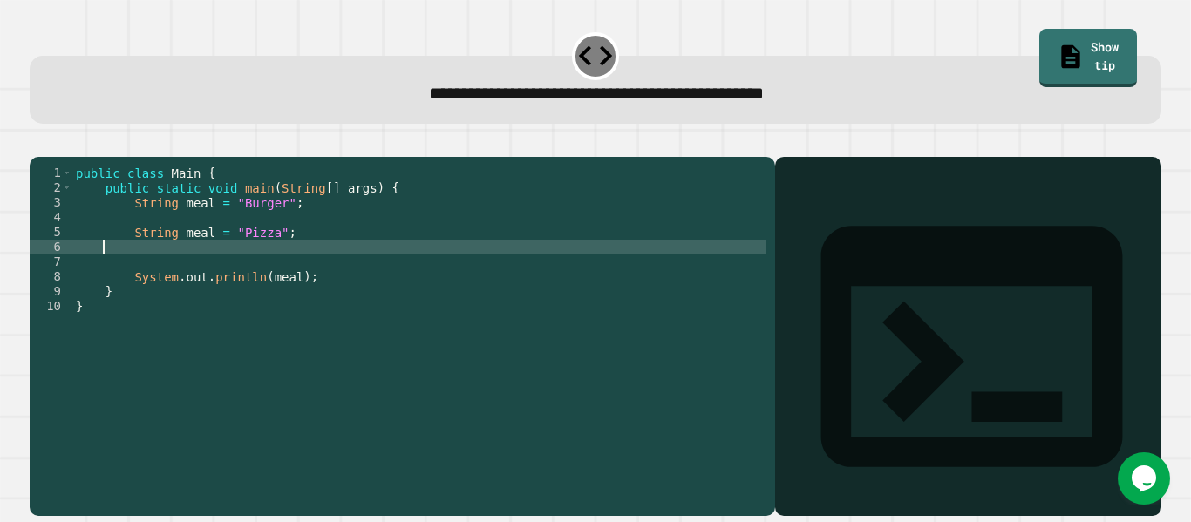
scroll to position [0, 0]
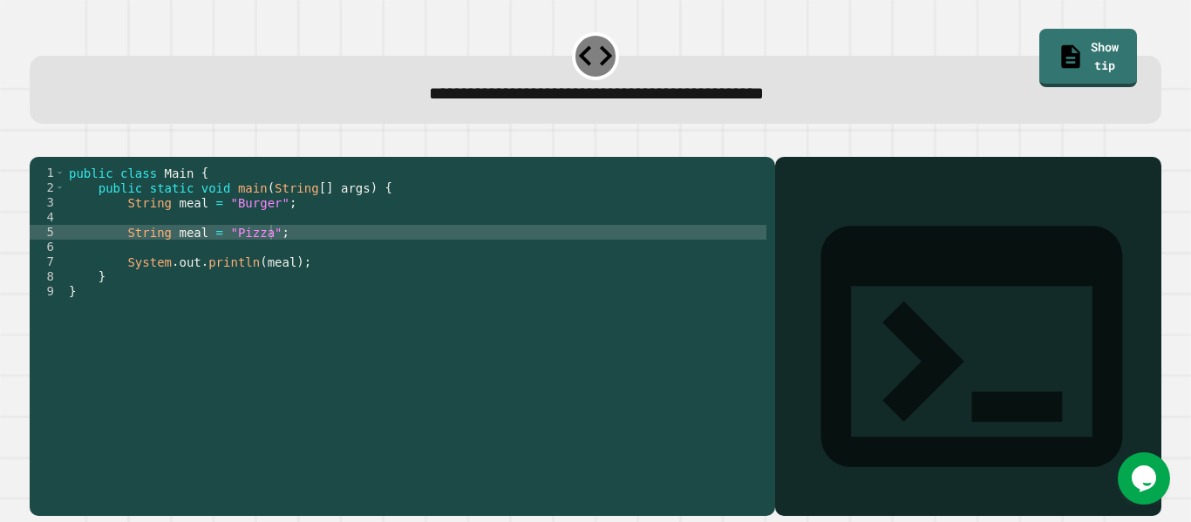
click at [581, 50] on icon at bounding box center [595, 56] width 41 height 41
click at [55, 157] on icon "button" at bounding box center [50, 153] width 10 height 12
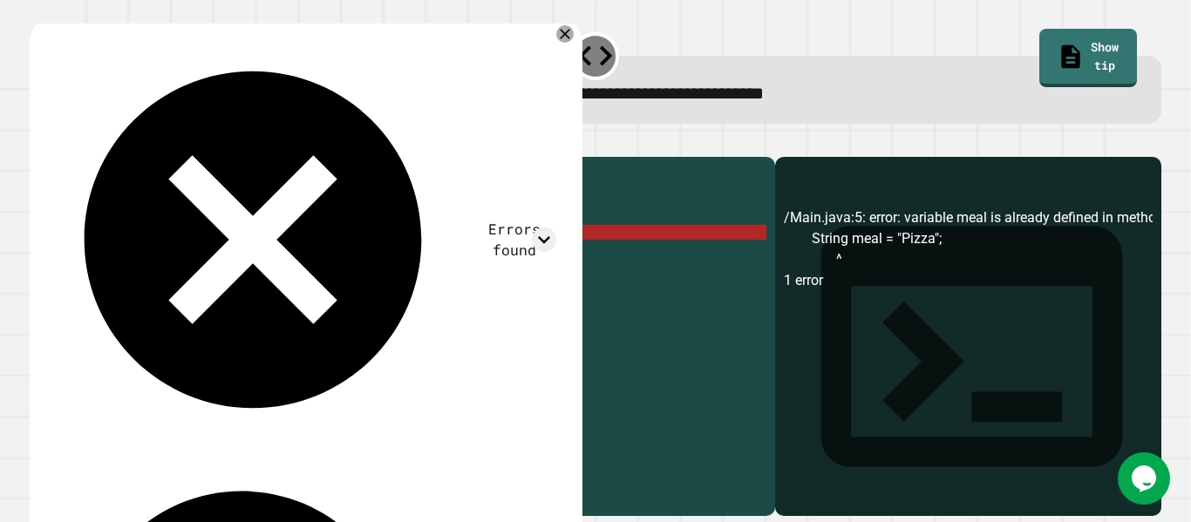
click at [294, 255] on div "public class Main { public static void main ( String [ ] args ) { String meal =…" at bounding box center [415, 321] width 701 height 311
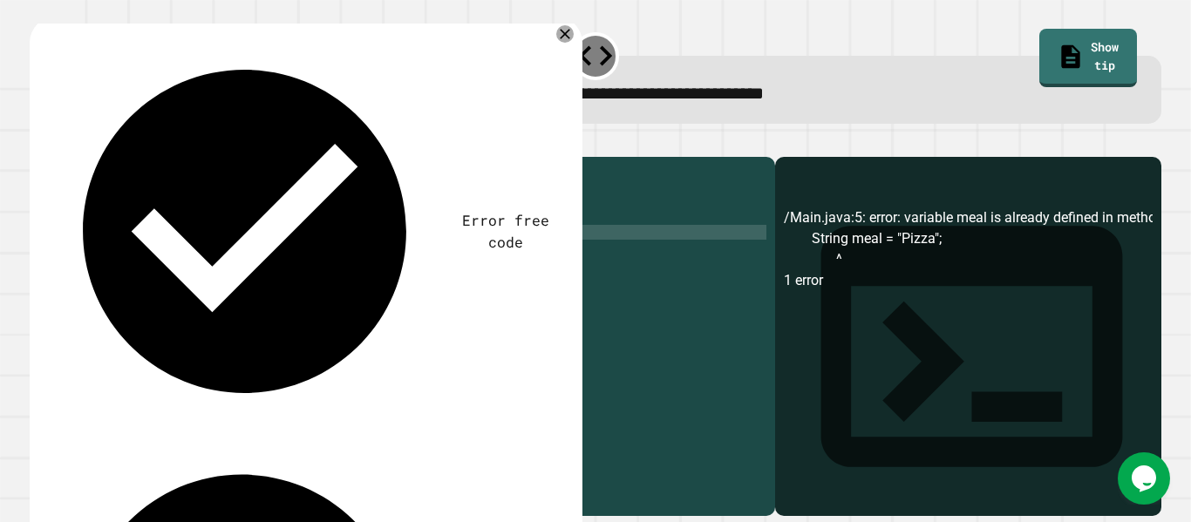
type textarea "*"
click at [261, 235] on div "public class Main { public static void main ( String [ ] args ) { String meal =…" at bounding box center [415, 321] width 701 height 311
click at [261, 227] on div "public class Main { public static void main ( String [ ] args ) { String meal =…" at bounding box center [415, 321] width 701 height 311
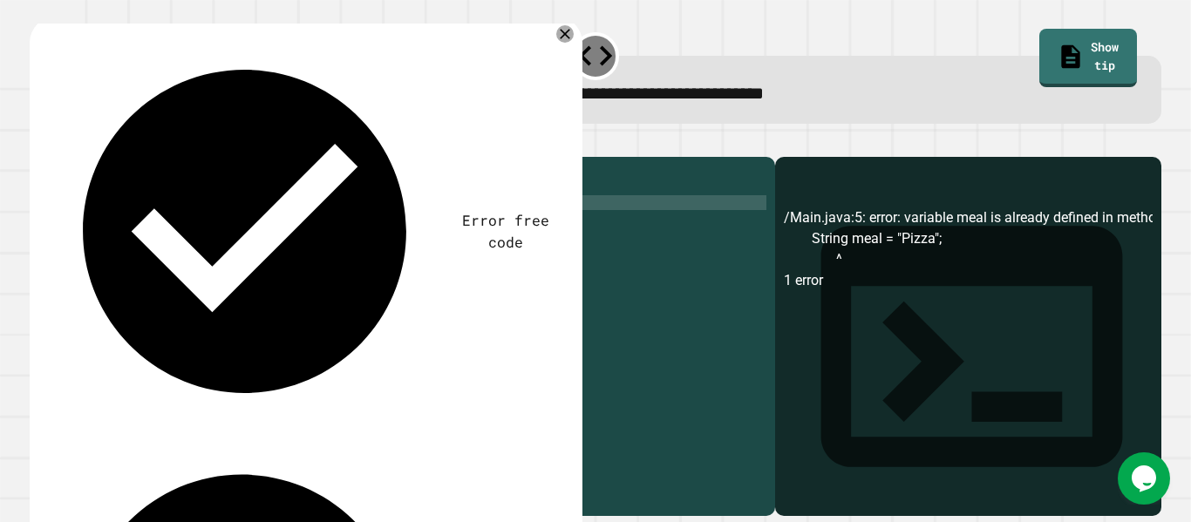
scroll to position [0, 14]
type textarea "**********"
click at [38, 143] on icon "button" at bounding box center [38, 143] width 0 height 0
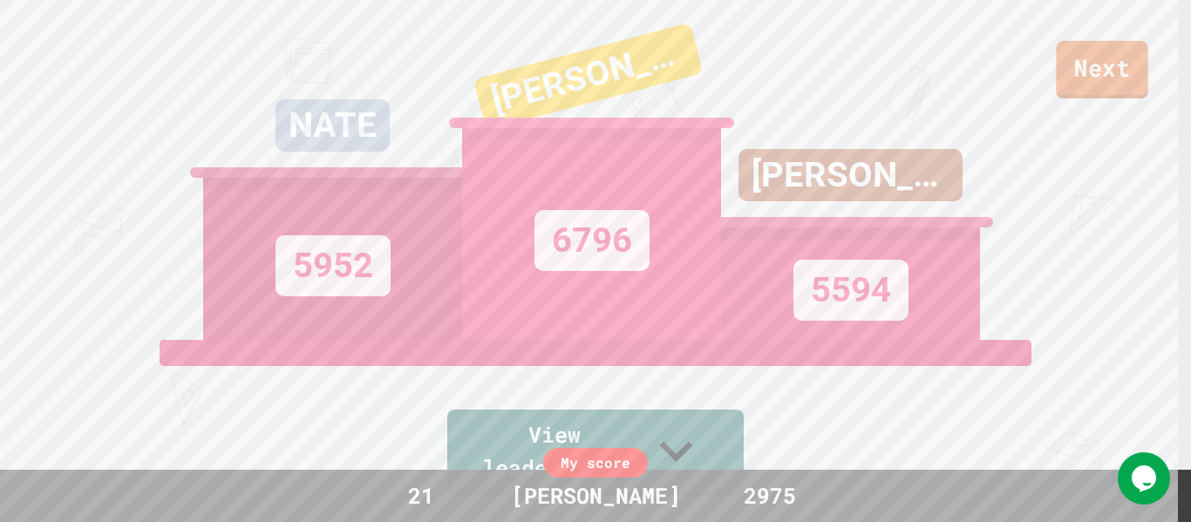
click at [1101, 52] on link "Next" at bounding box center [1102, 70] width 92 height 58
